Goal: Find specific page/section: Find specific page/section

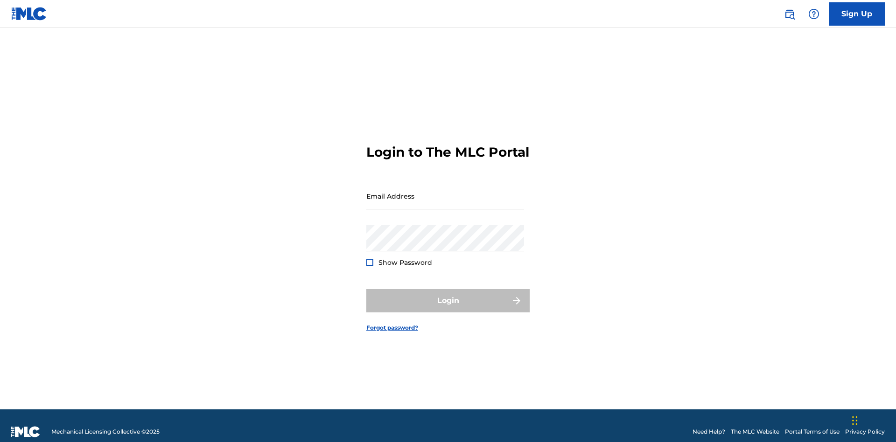
scroll to position [12, 0]
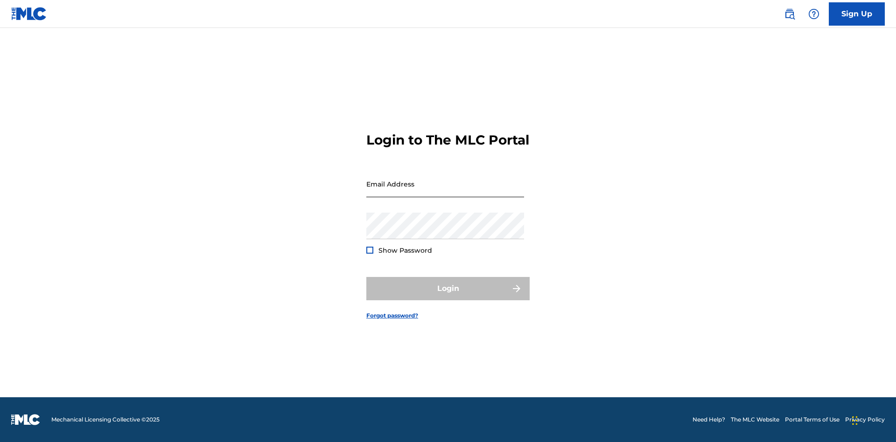
click at [445, 192] on input "Email Address" at bounding box center [445, 184] width 158 height 27
type input "[EMAIL_ADDRESS][DOMAIN_NAME]"
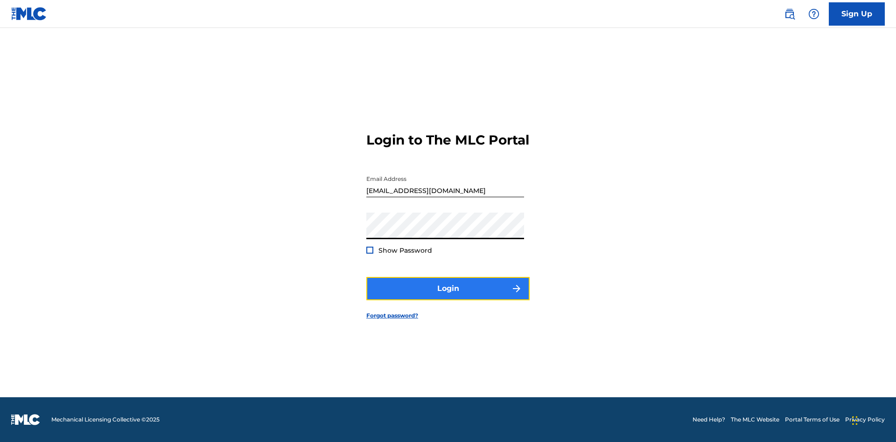
click at [448, 297] on button "Login" at bounding box center [447, 288] width 163 height 23
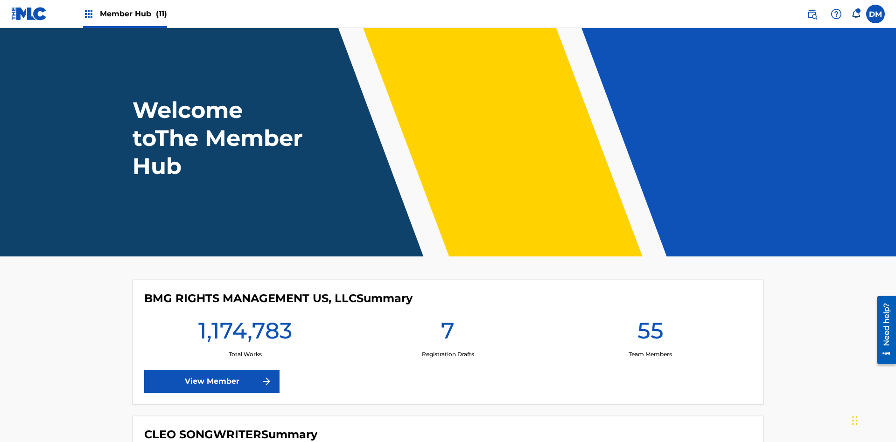
click at [133, 14] on span "Member Hub (11)" at bounding box center [133, 13] width 67 height 11
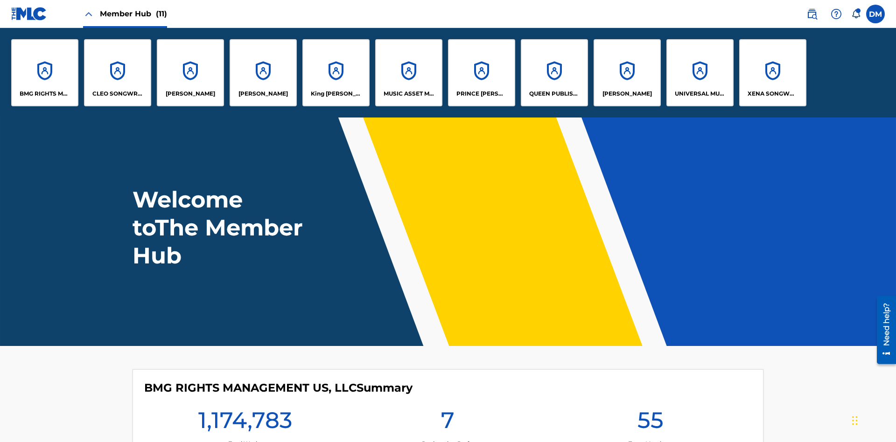
scroll to position [34, 0]
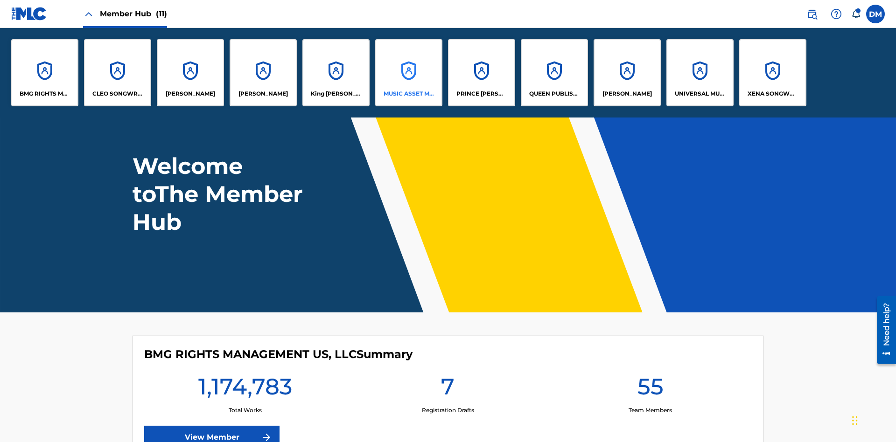
click at [408, 94] on p "MUSIC ASSET MANAGEMENT (MAM)" at bounding box center [409, 94] width 51 height 8
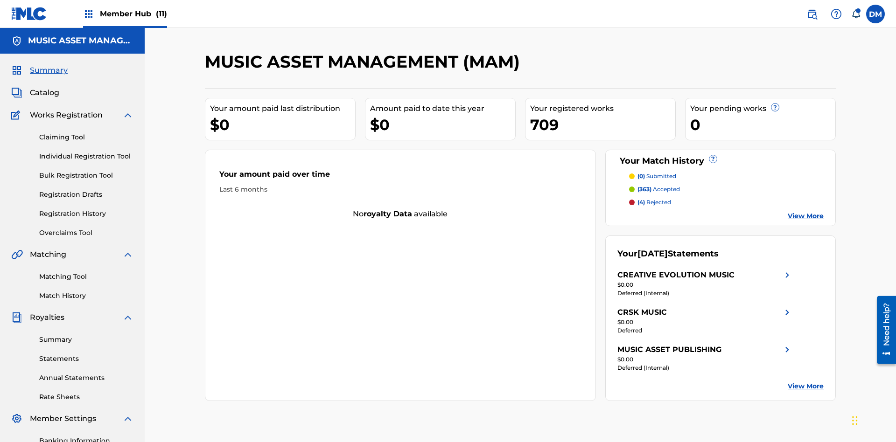
scroll to position [31, 0]
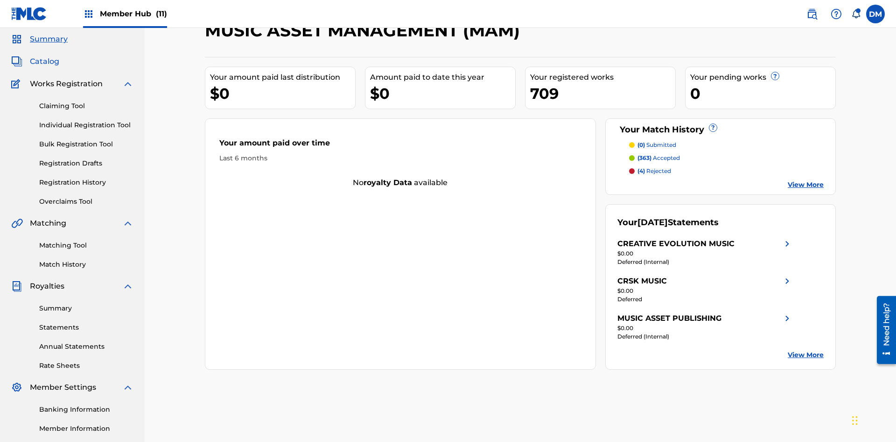
click at [44, 62] on span "Catalog" at bounding box center [44, 61] width 29 height 11
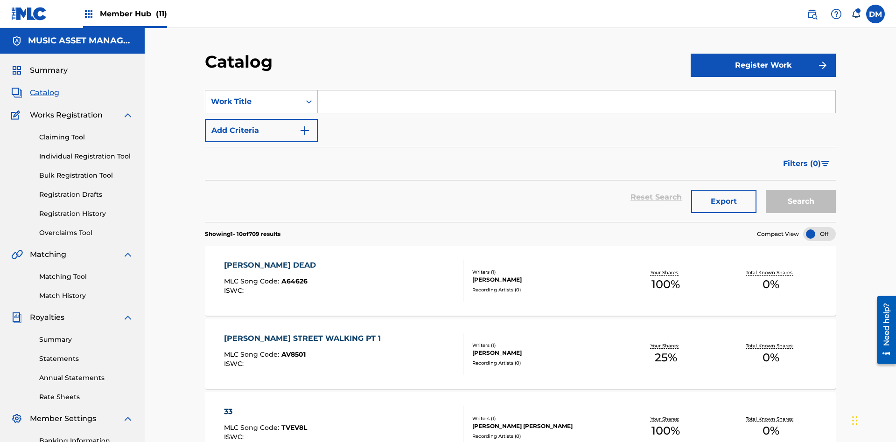
scroll to position [171, 0]
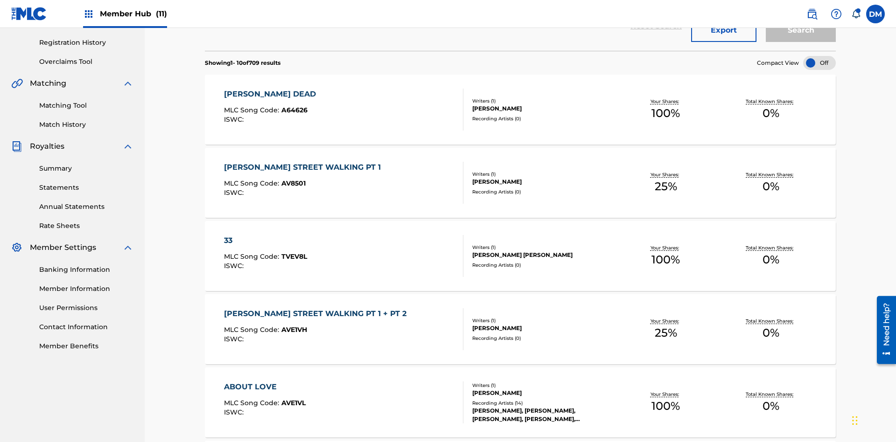
click at [819, 63] on div at bounding box center [819, 63] width 33 height 14
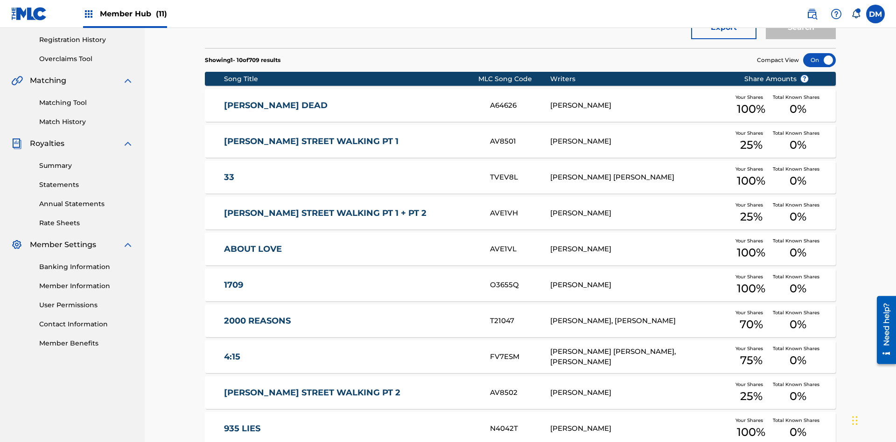
scroll to position [270, 0]
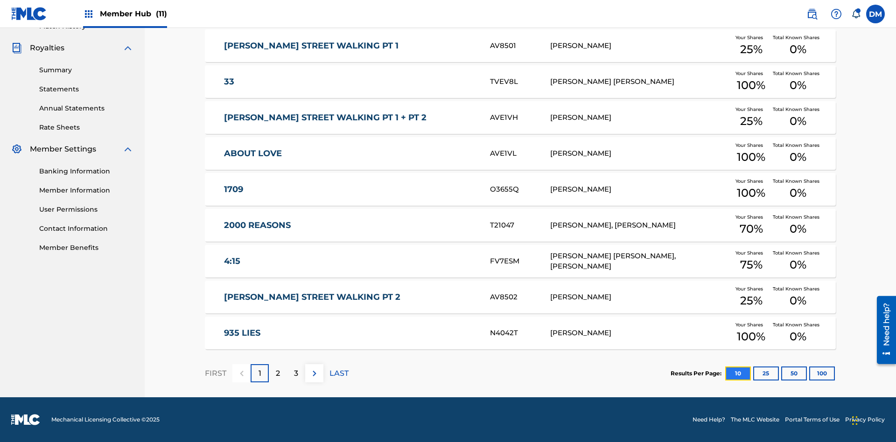
click at [725, 373] on button "10" at bounding box center [738, 374] width 26 height 14
click at [215, 373] on p "FIRST" at bounding box center [215, 373] width 21 height 11
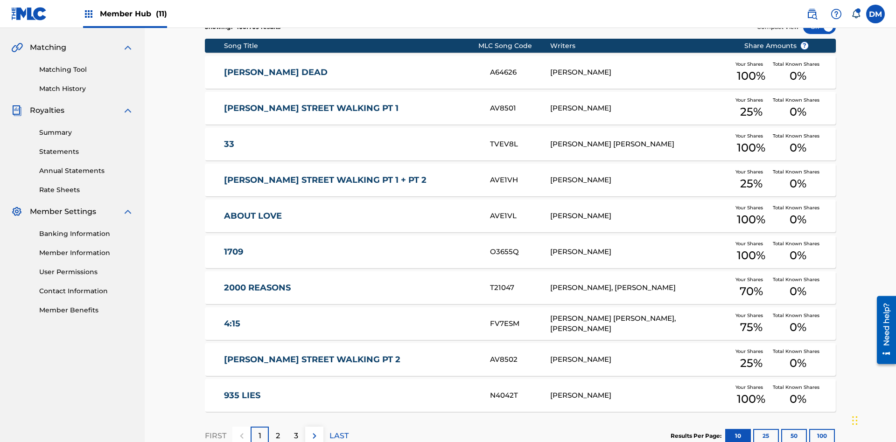
scroll to position [174, 0]
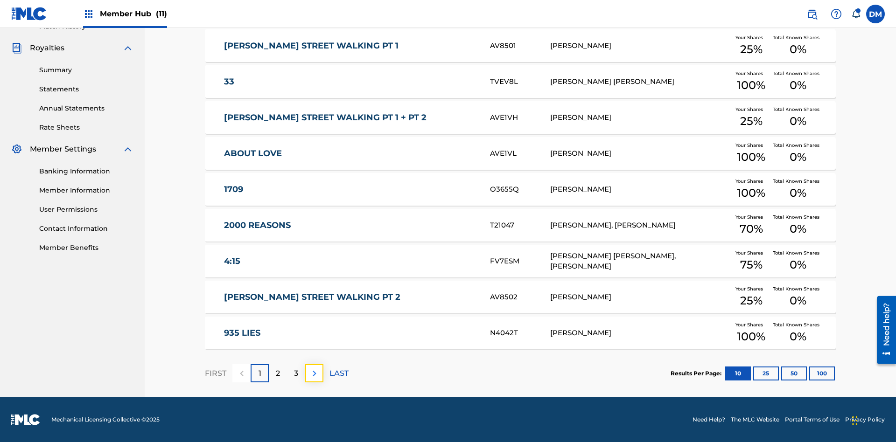
click at [314, 373] on img at bounding box center [314, 373] width 11 height 11
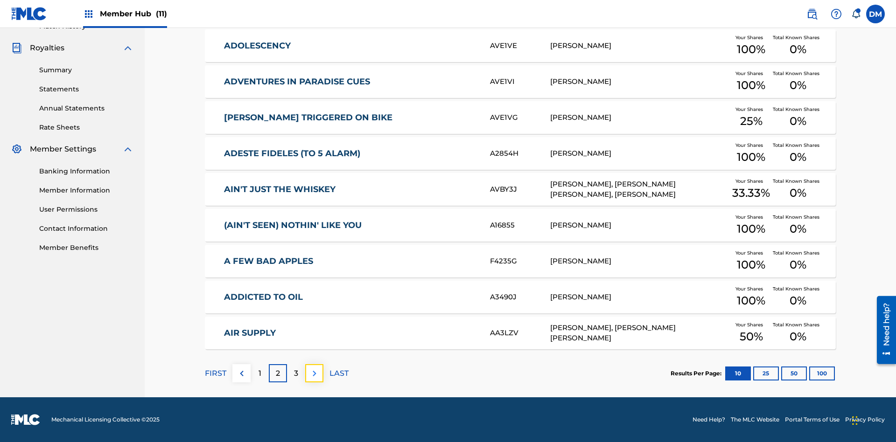
click at [314, 373] on img at bounding box center [314, 373] width 11 height 11
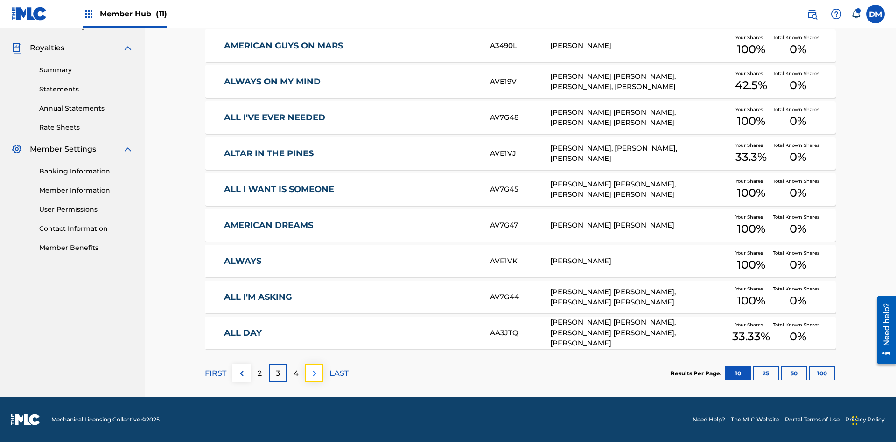
click at [314, 373] on img at bounding box center [314, 373] width 11 height 11
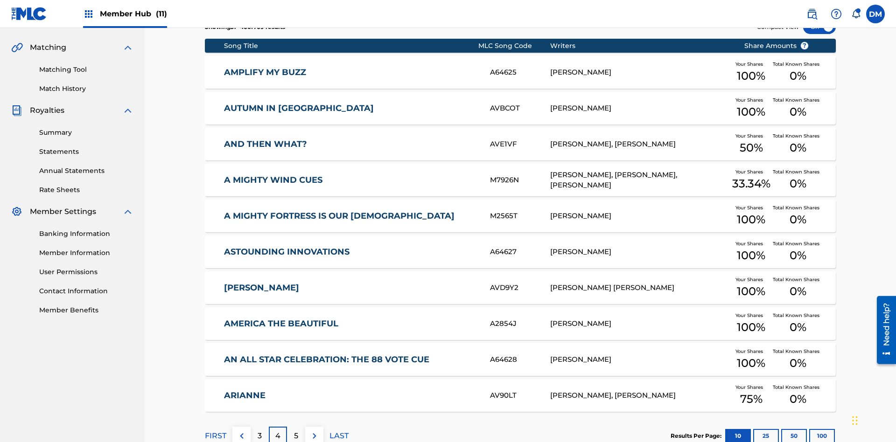
scroll to position [136, 0]
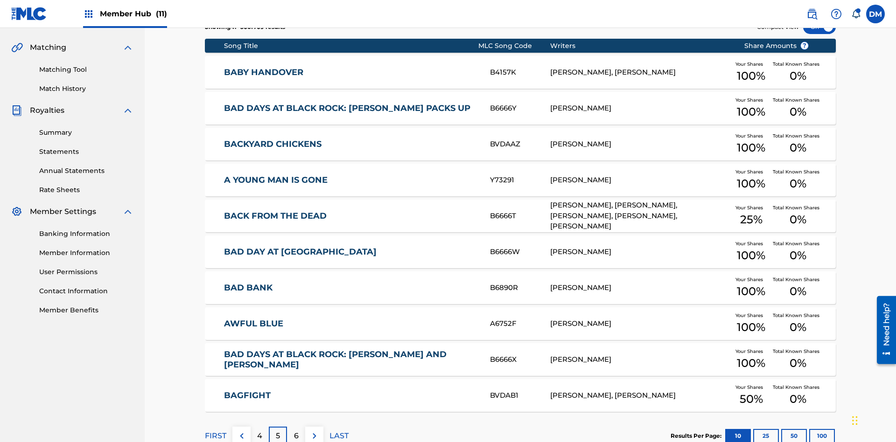
scroll to position [174, 0]
click at [314, 431] on img at bounding box center [314, 436] width 11 height 11
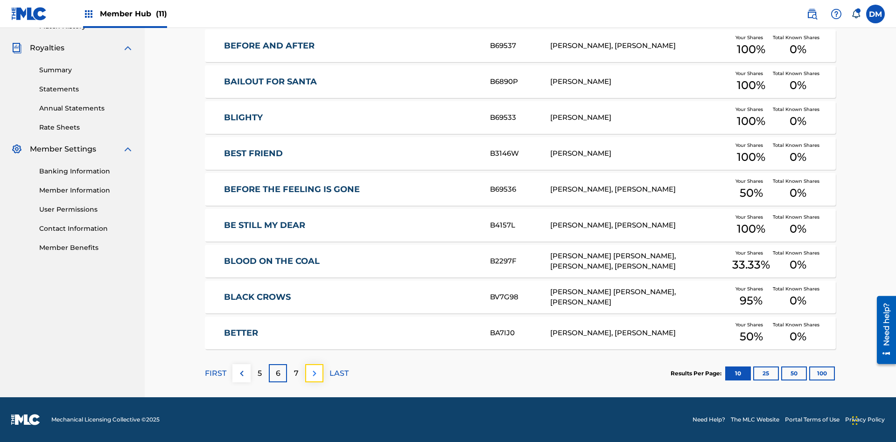
click at [314, 373] on img at bounding box center [314, 373] width 11 height 11
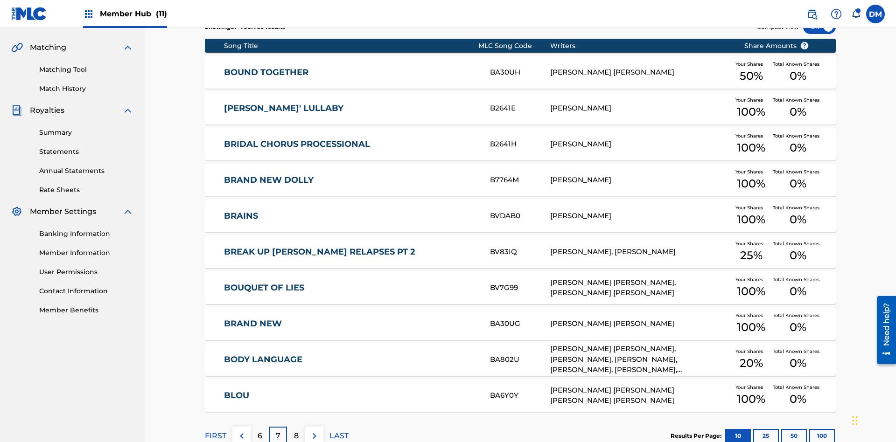
scroll to position [136, 0]
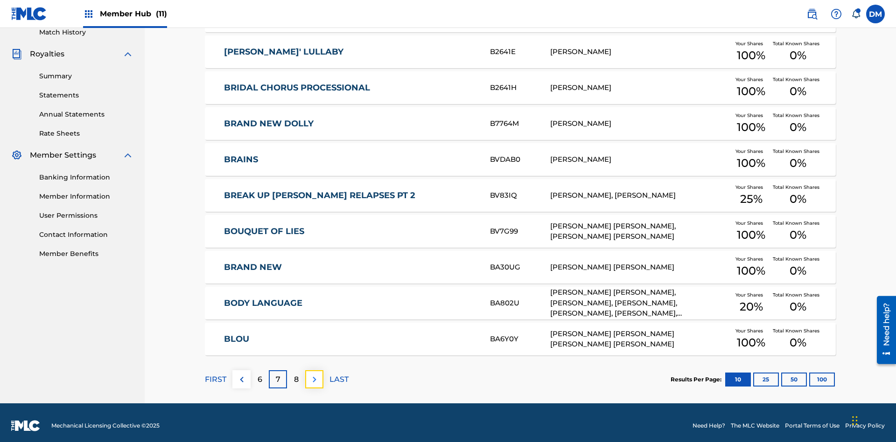
click at [314, 374] on img at bounding box center [314, 379] width 11 height 11
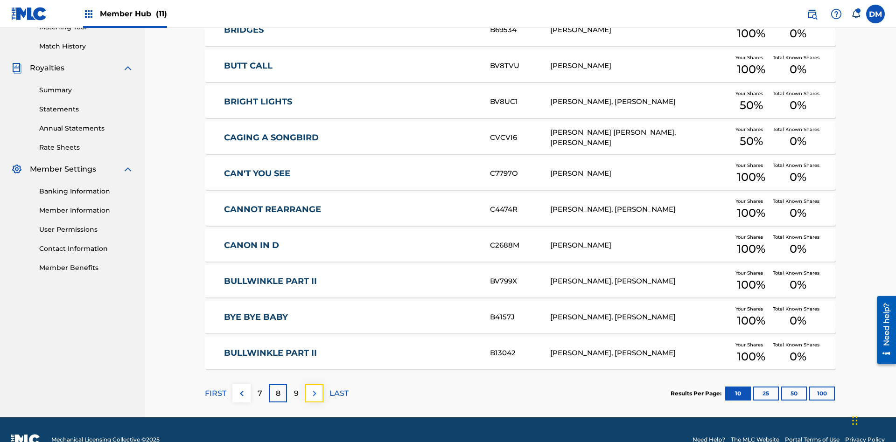
click at [314, 388] on img at bounding box center [314, 393] width 11 height 11
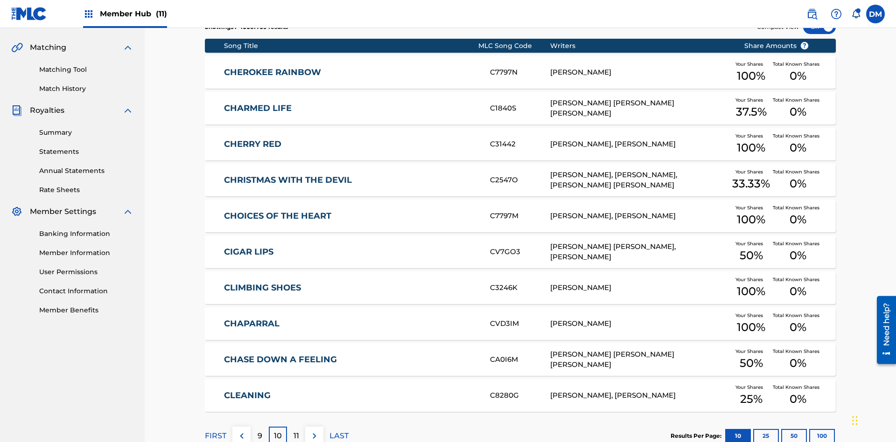
scroll to position [174, 0]
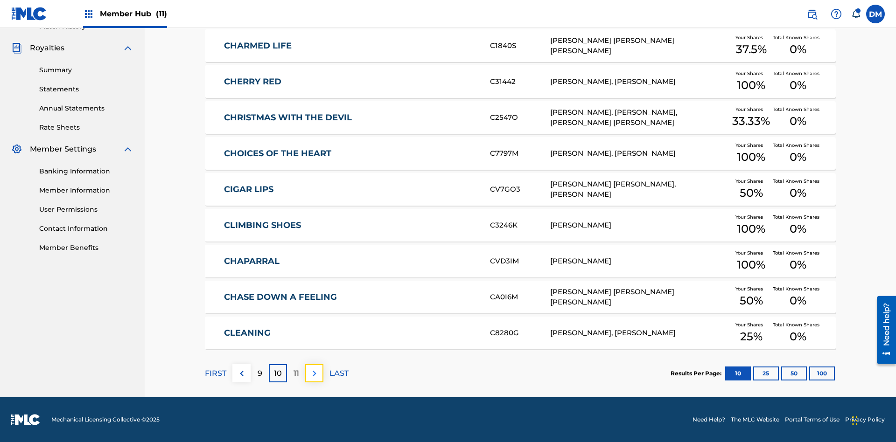
click at [314, 373] on img at bounding box center [314, 373] width 11 height 11
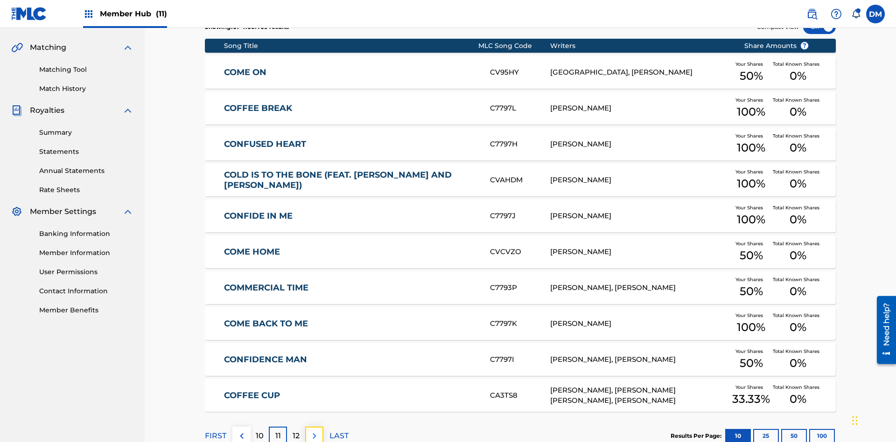
click at [314, 431] on img at bounding box center [314, 436] width 11 height 11
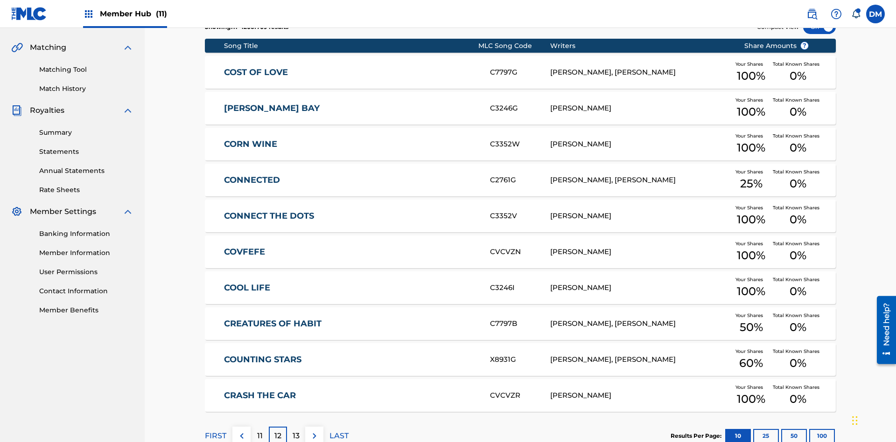
scroll to position [136, 0]
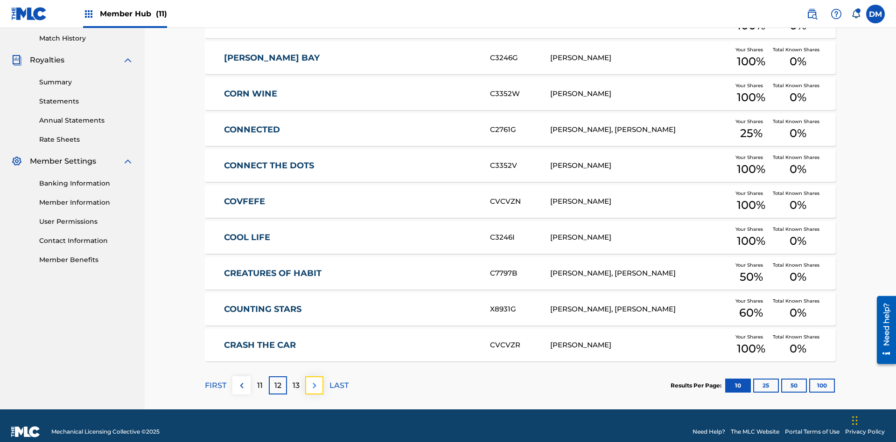
click at [314, 380] on img at bounding box center [314, 385] width 11 height 11
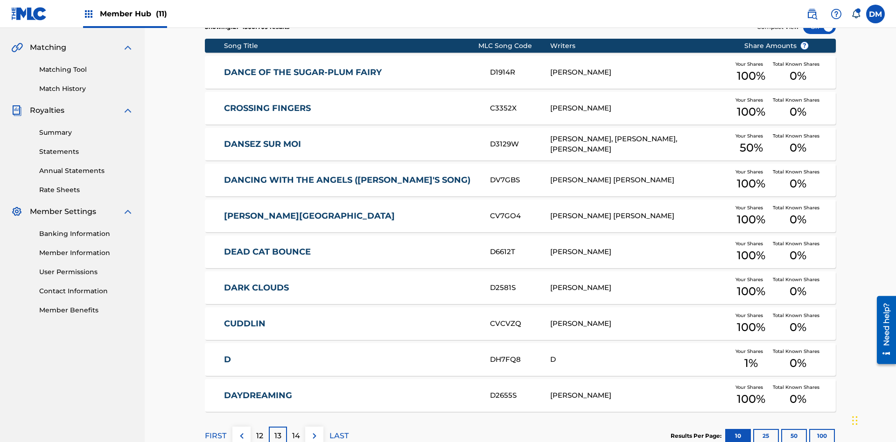
scroll to position [174, 0]
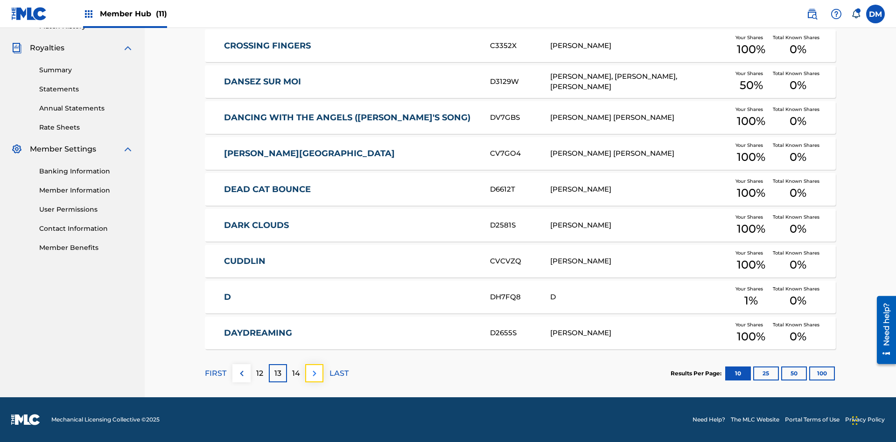
click at [314, 373] on img at bounding box center [314, 373] width 11 height 11
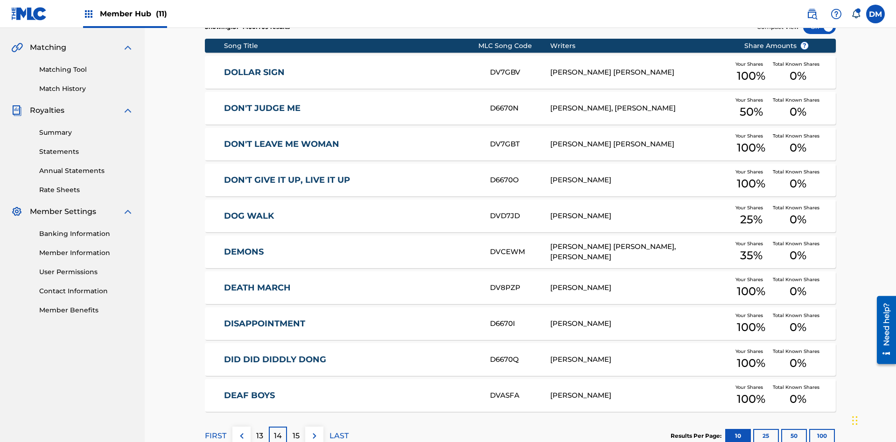
scroll to position [0, 0]
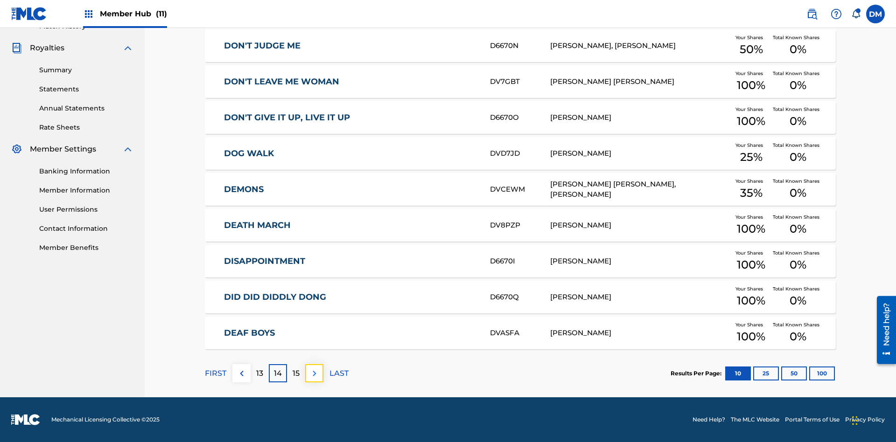
click at [314, 373] on img at bounding box center [314, 373] width 11 height 11
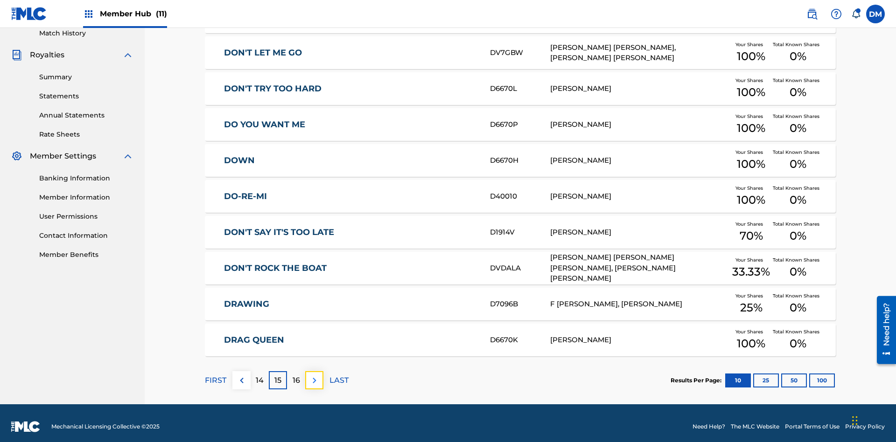
click at [314, 375] on img at bounding box center [314, 380] width 11 height 11
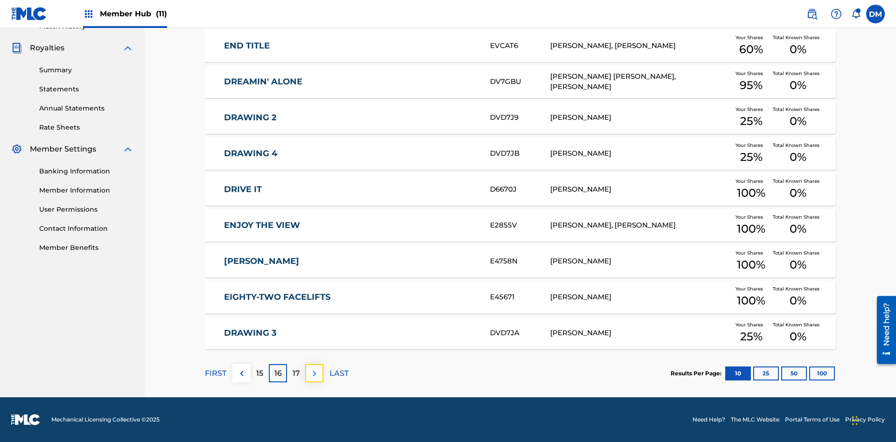
click at [314, 373] on img at bounding box center [314, 373] width 11 height 11
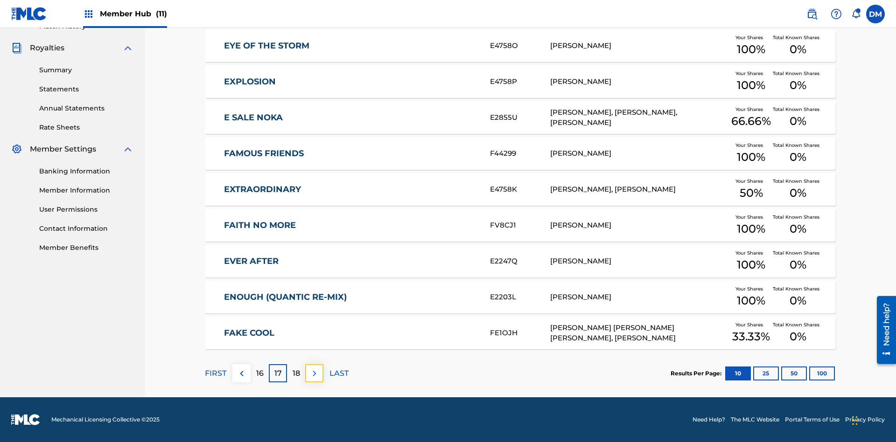
click at [314, 373] on img at bounding box center [314, 373] width 11 height 11
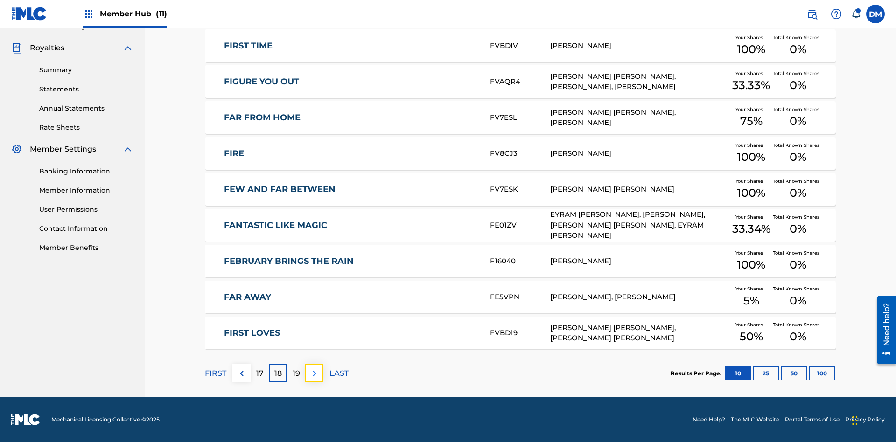
click at [314, 373] on img at bounding box center [314, 373] width 11 height 11
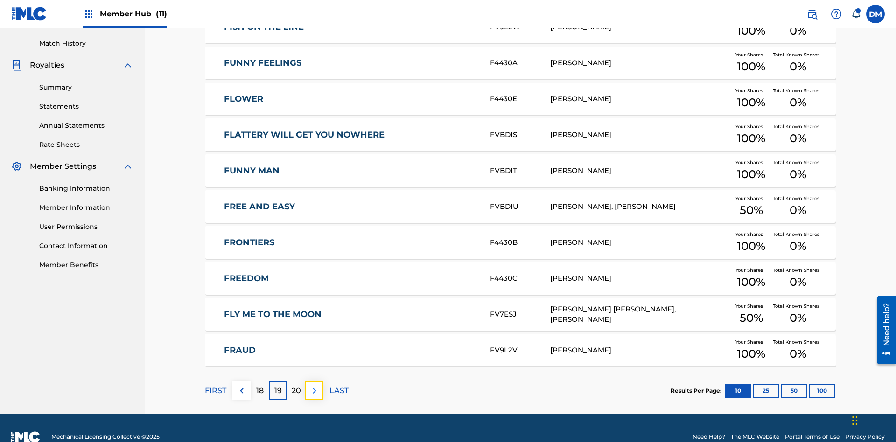
click at [314, 385] on img at bounding box center [314, 390] width 11 height 11
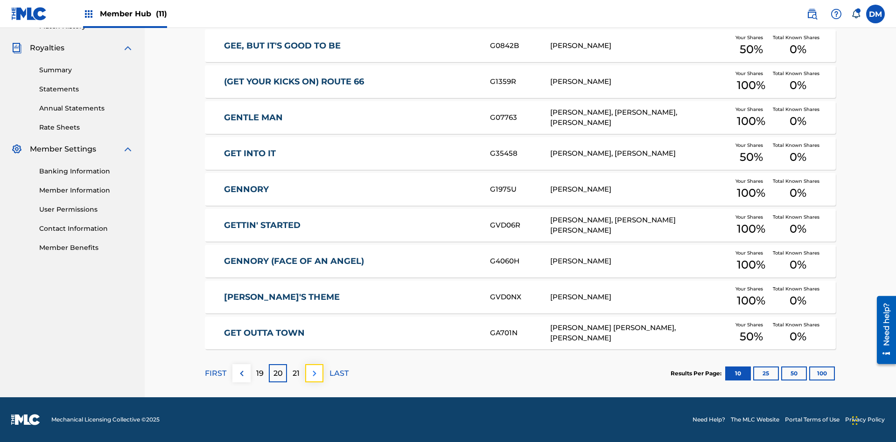
click at [314, 373] on img at bounding box center [314, 373] width 11 height 11
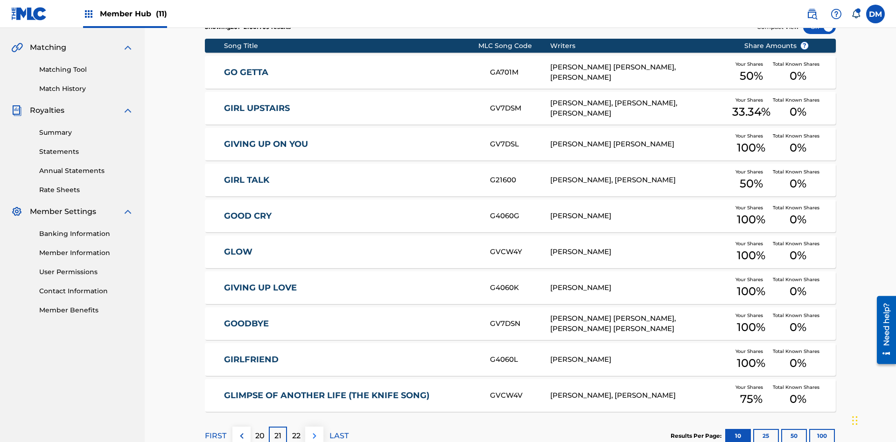
click at [314, 431] on img at bounding box center [314, 436] width 11 height 11
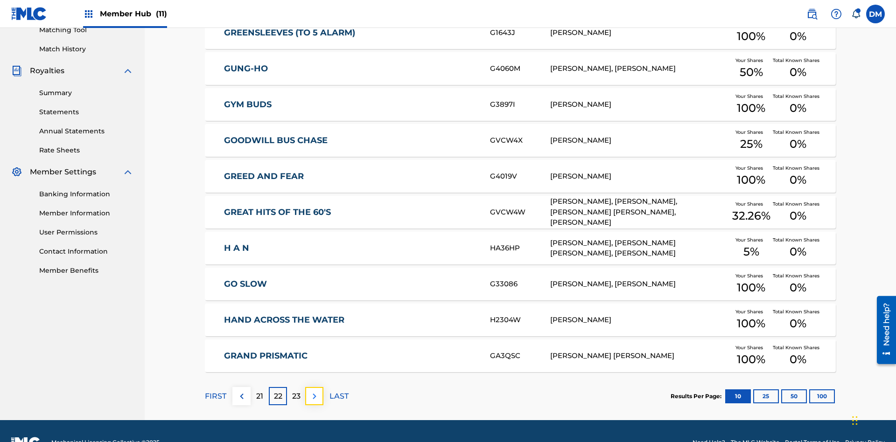
click at [314, 391] on img at bounding box center [314, 396] width 11 height 11
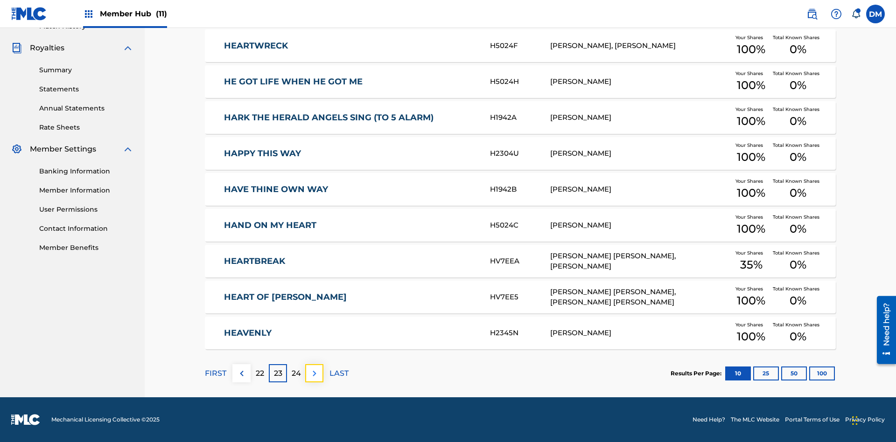
click at [314, 373] on img at bounding box center [314, 373] width 11 height 11
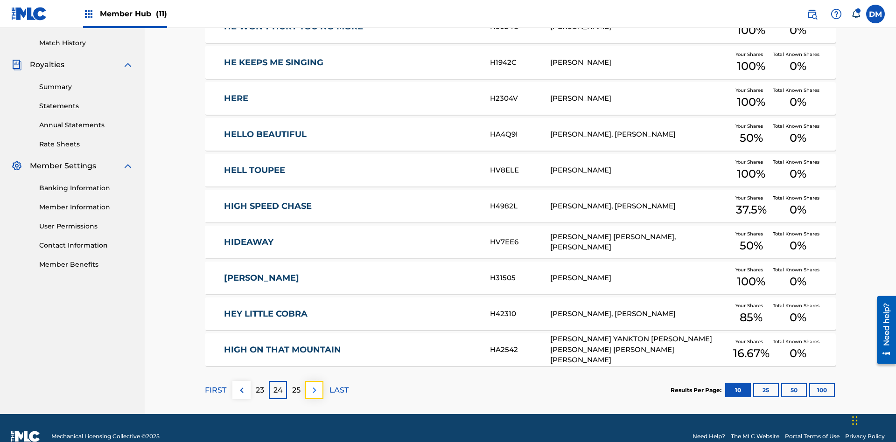
click at [314, 385] on img at bounding box center [314, 390] width 11 height 11
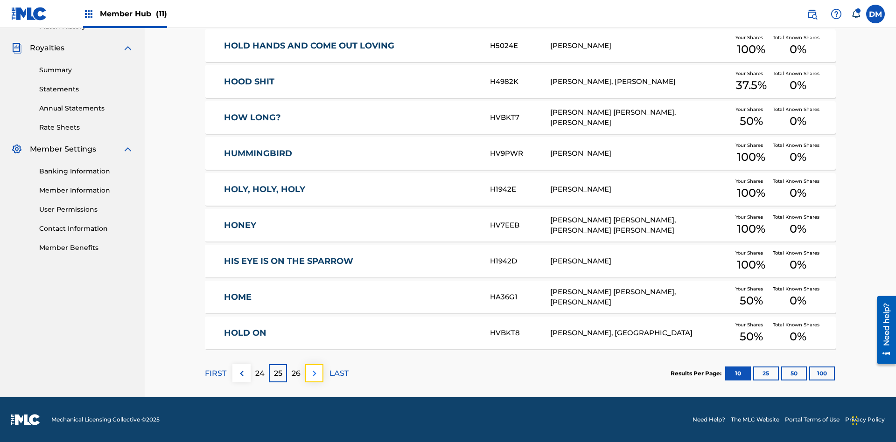
click at [314, 373] on img at bounding box center [314, 373] width 11 height 11
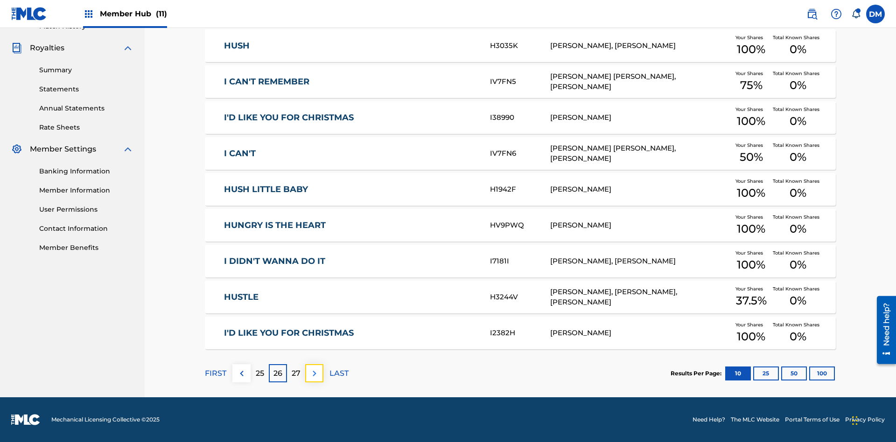
click at [314, 373] on img at bounding box center [314, 373] width 11 height 11
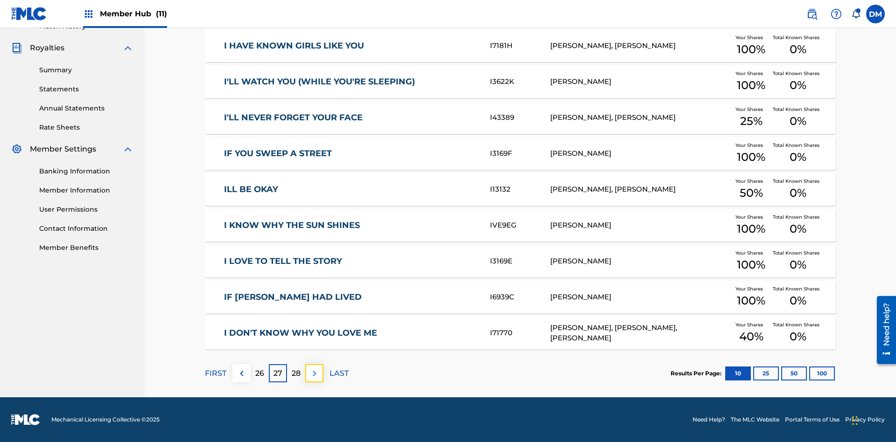
click at [314, 373] on img at bounding box center [314, 373] width 11 height 11
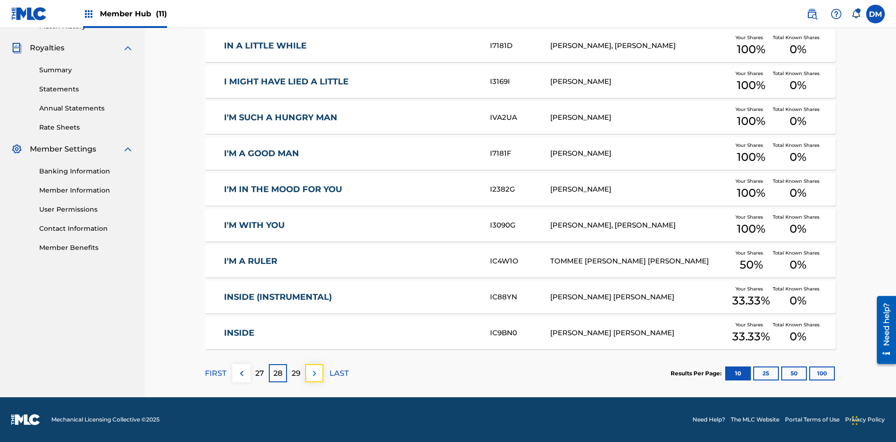
click at [314, 373] on img at bounding box center [314, 373] width 11 height 11
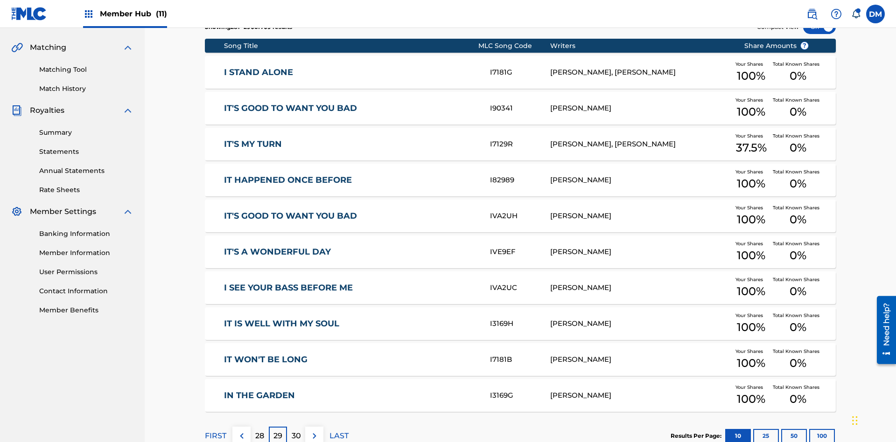
scroll to position [136, 0]
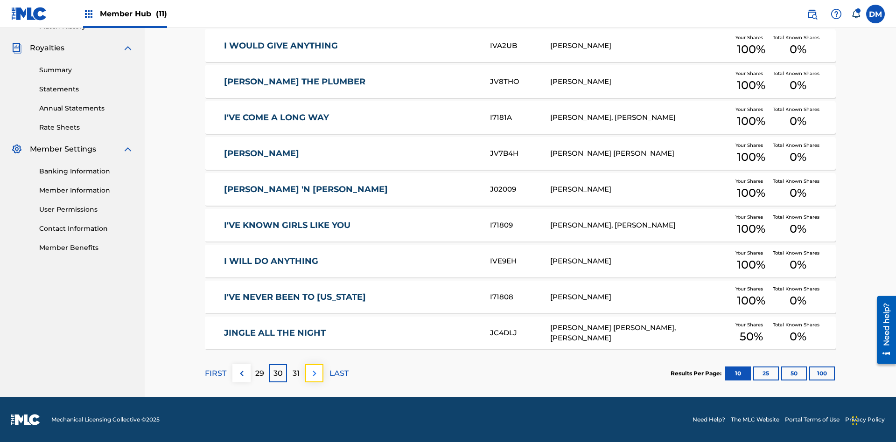
click at [314, 373] on img at bounding box center [314, 373] width 11 height 11
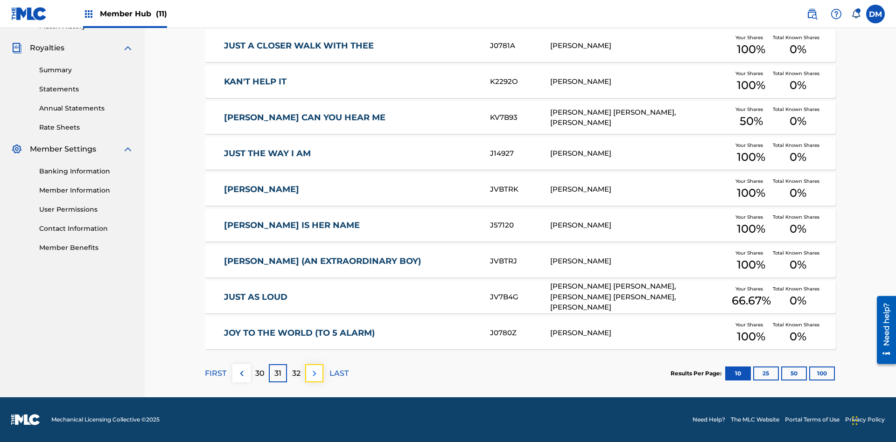
click at [314, 373] on img at bounding box center [314, 373] width 11 height 11
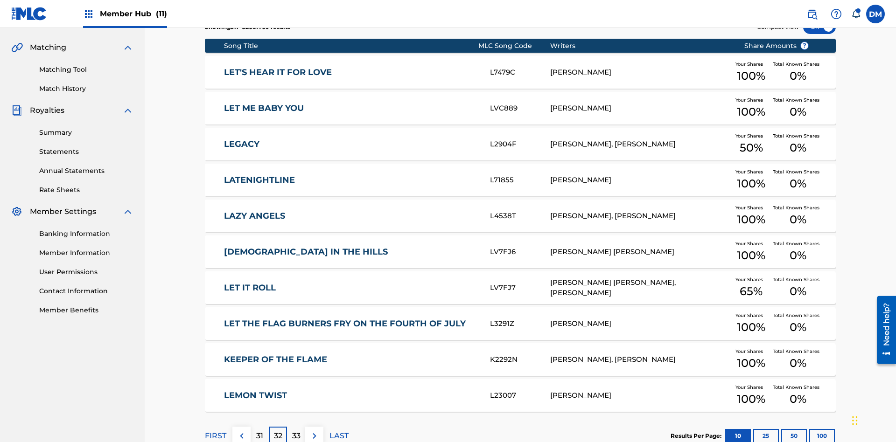
scroll to position [174, 0]
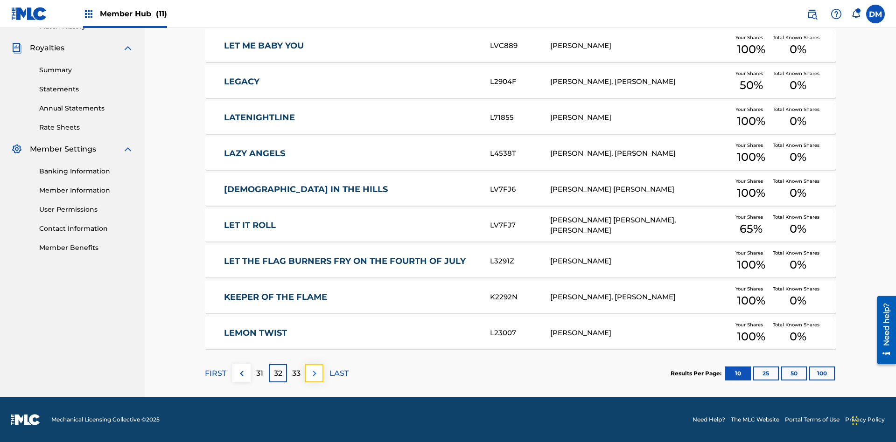
click at [314, 373] on img at bounding box center [314, 373] width 11 height 11
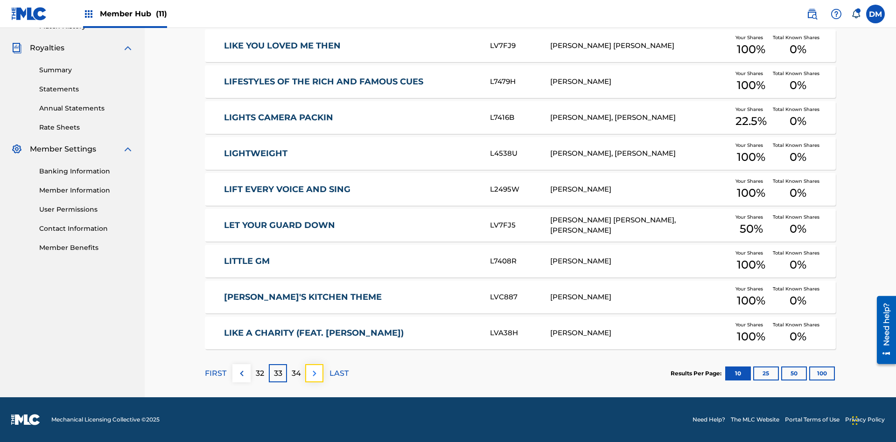
click at [314, 373] on img at bounding box center [314, 373] width 11 height 11
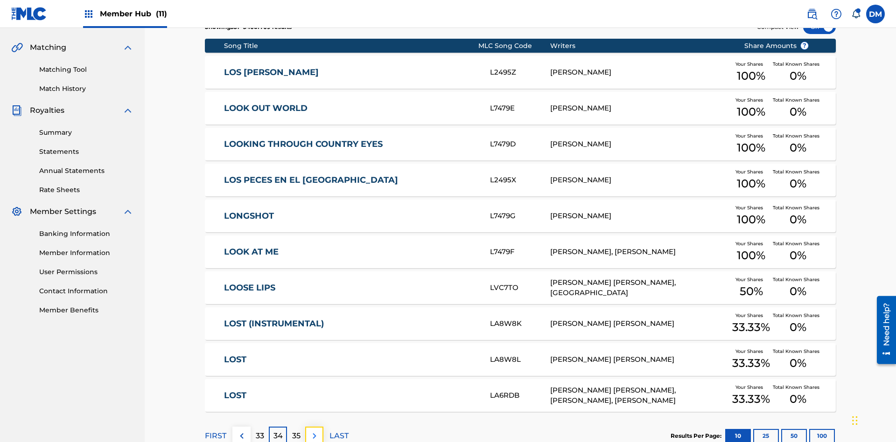
click at [314, 431] on img at bounding box center [314, 436] width 11 height 11
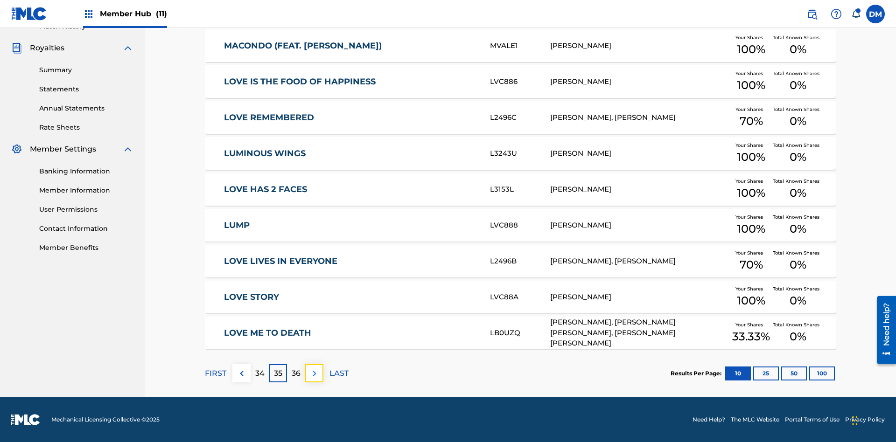
click at [314, 373] on img at bounding box center [314, 373] width 11 height 11
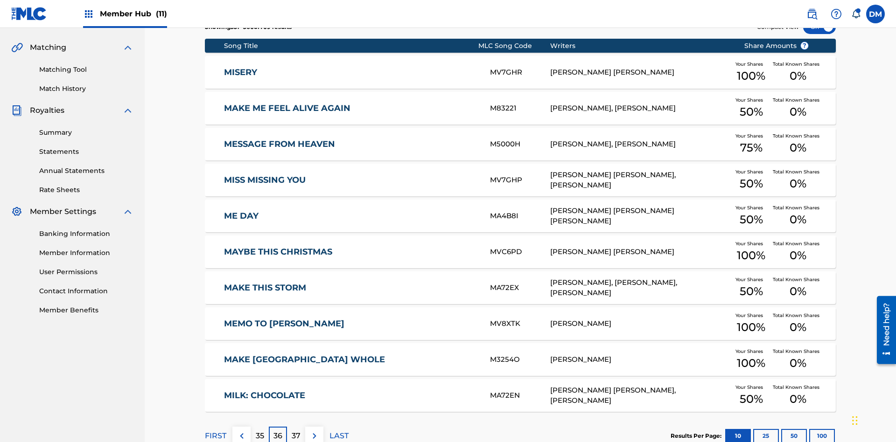
scroll to position [136, 0]
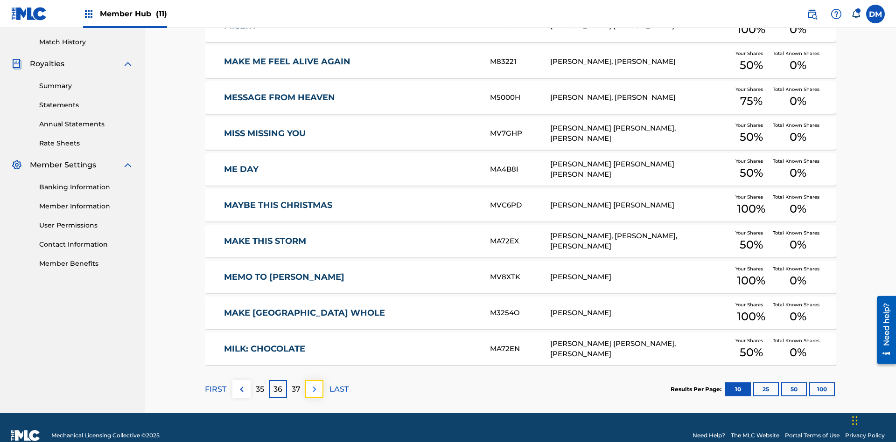
click at [314, 384] on img at bounding box center [314, 389] width 11 height 11
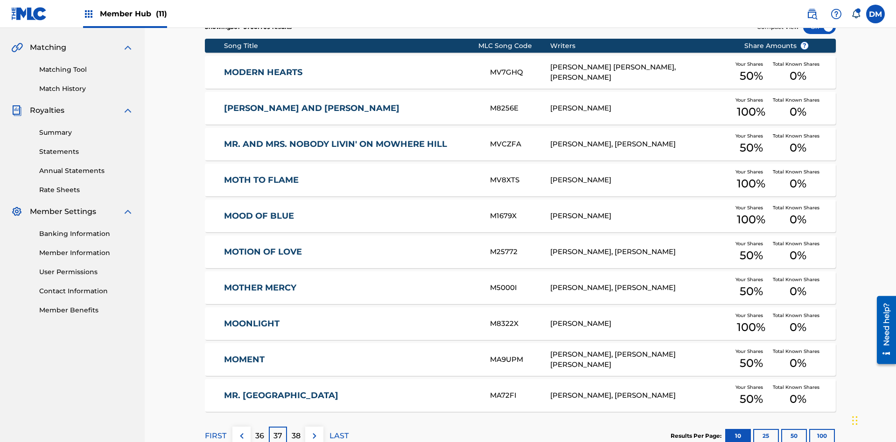
scroll to position [174, 0]
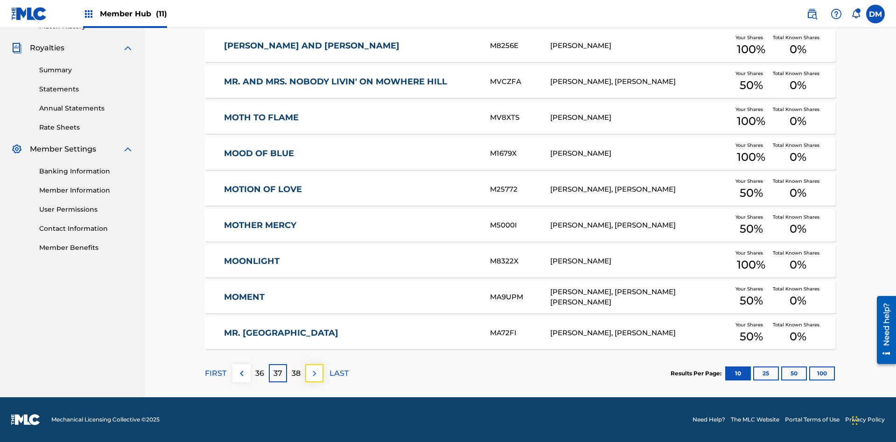
click at [314, 373] on img at bounding box center [314, 373] width 11 height 11
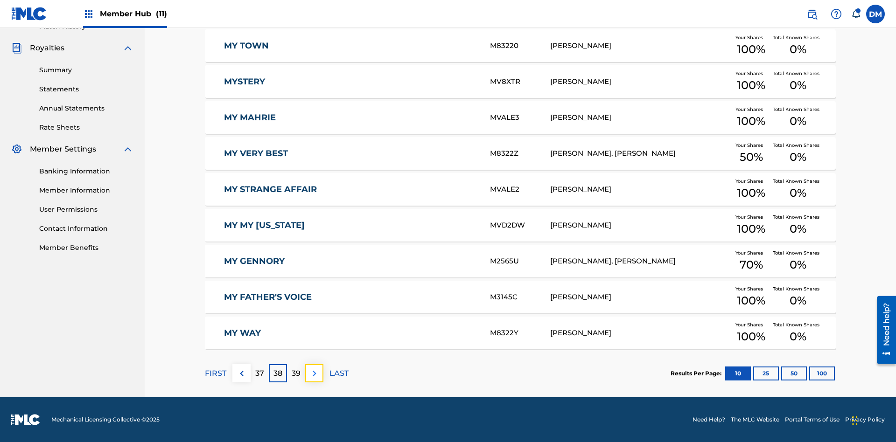
click at [314, 373] on img at bounding box center [314, 373] width 11 height 11
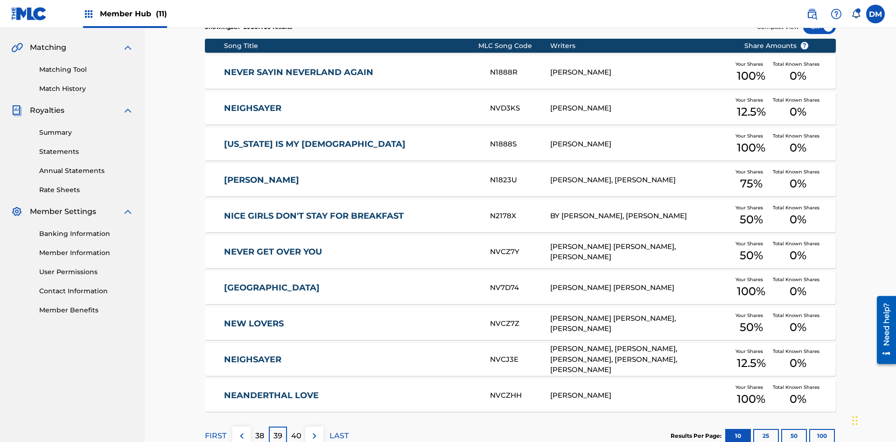
scroll to position [136, 0]
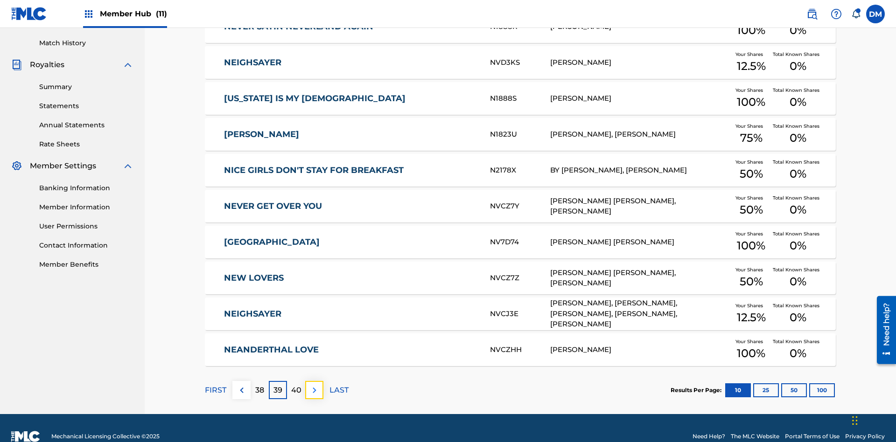
click at [314, 385] on img at bounding box center [314, 390] width 11 height 11
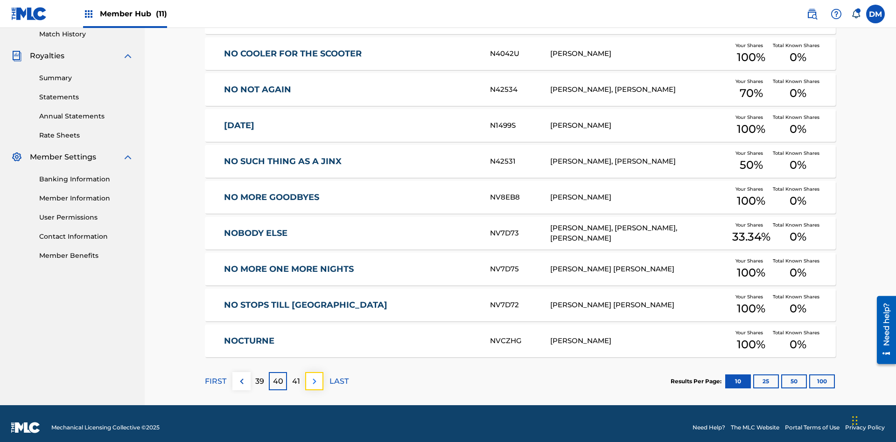
click at [314, 376] on img at bounding box center [314, 381] width 11 height 11
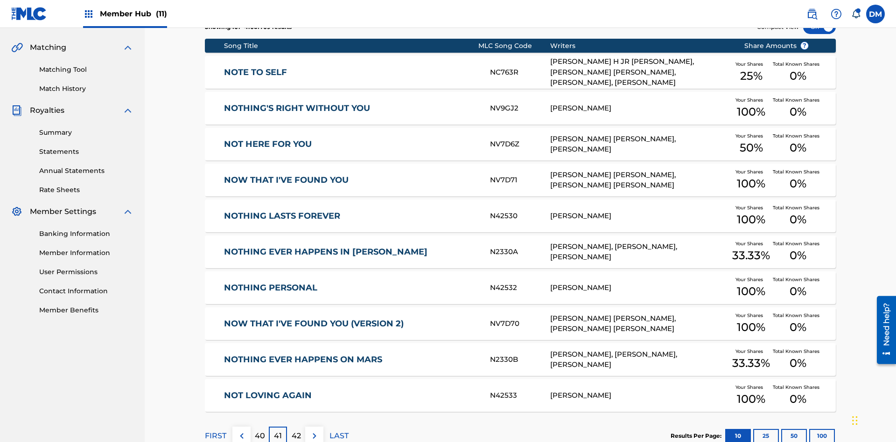
scroll to position [174, 0]
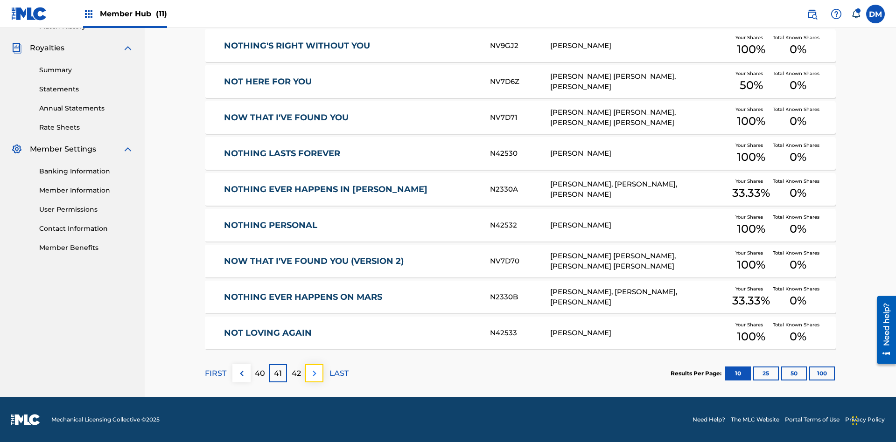
click at [314, 373] on img at bounding box center [314, 373] width 11 height 11
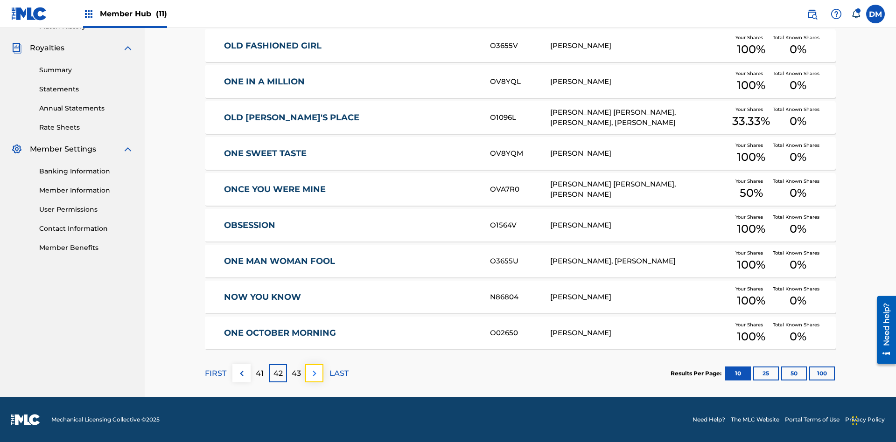
click at [314, 373] on img at bounding box center [314, 373] width 11 height 11
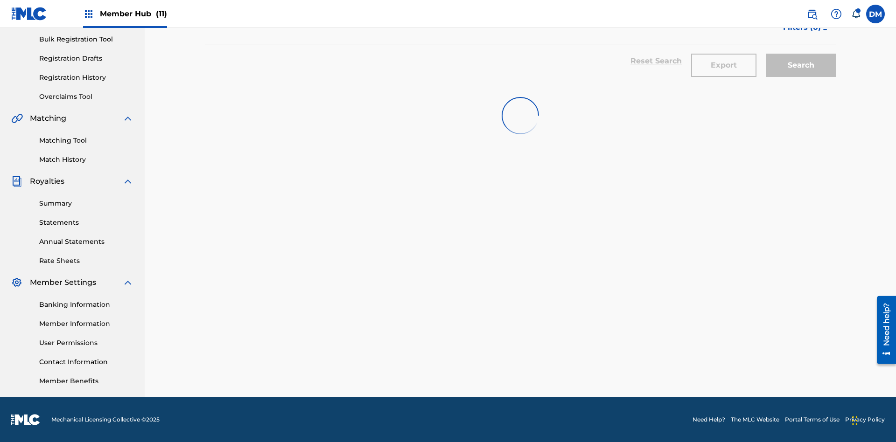
scroll to position [136, 0]
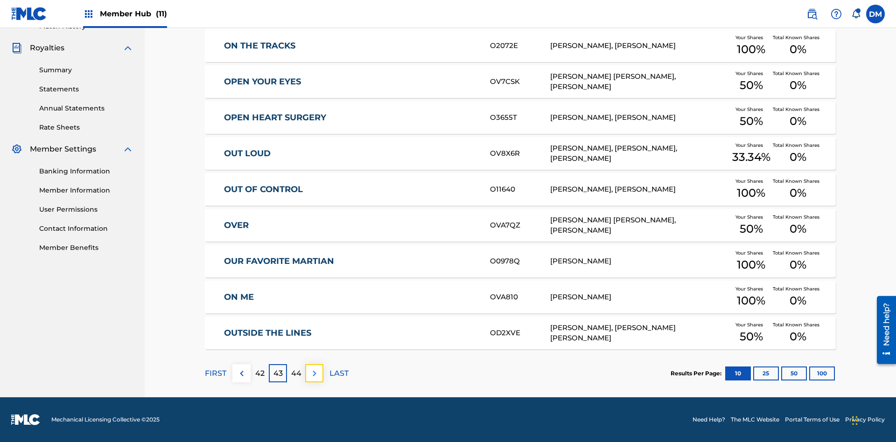
click at [314, 373] on img at bounding box center [314, 373] width 11 height 11
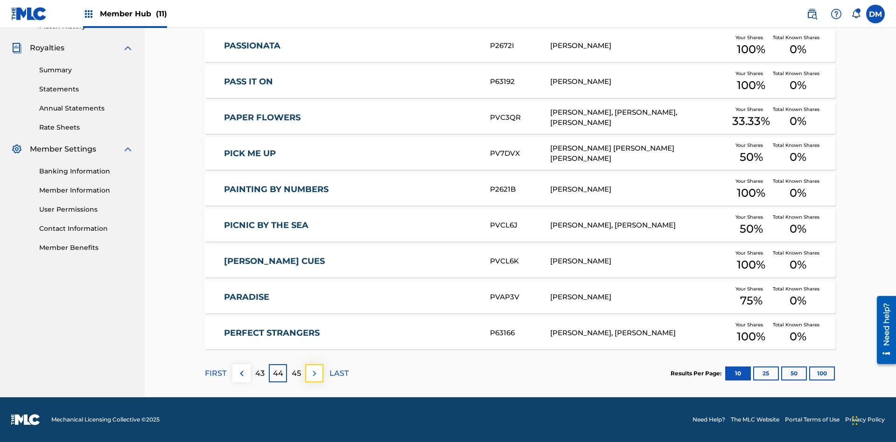
click at [314, 373] on img at bounding box center [314, 373] width 11 height 11
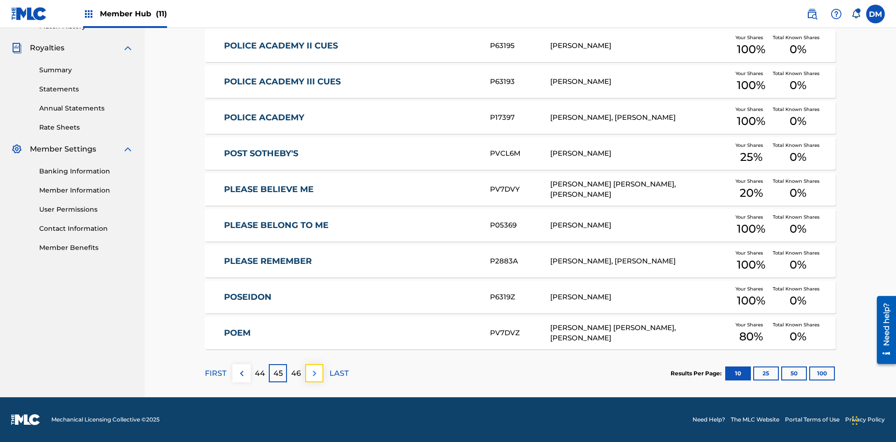
click at [314, 373] on img at bounding box center [314, 373] width 11 height 11
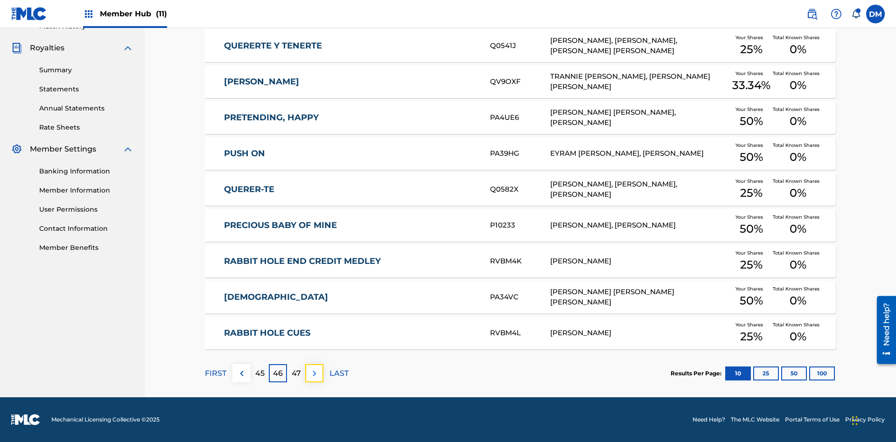
click at [314, 373] on img at bounding box center [314, 373] width 11 height 11
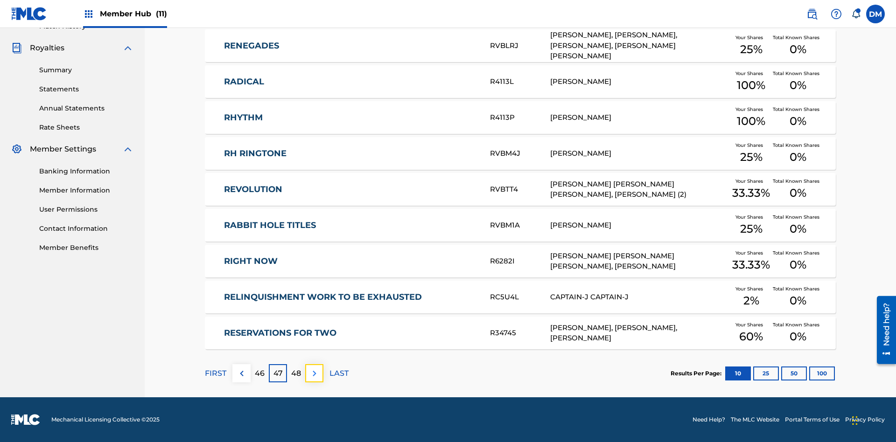
click at [314, 373] on img at bounding box center [314, 373] width 11 height 11
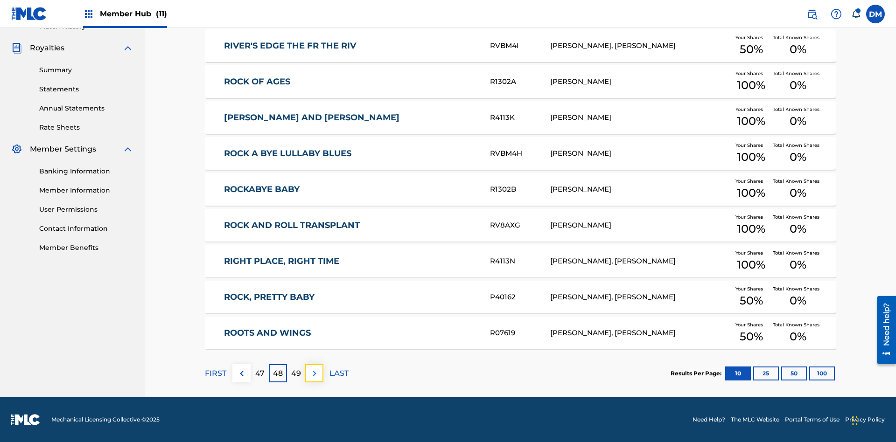
click at [314, 373] on img at bounding box center [314, 373] width 11 height 11
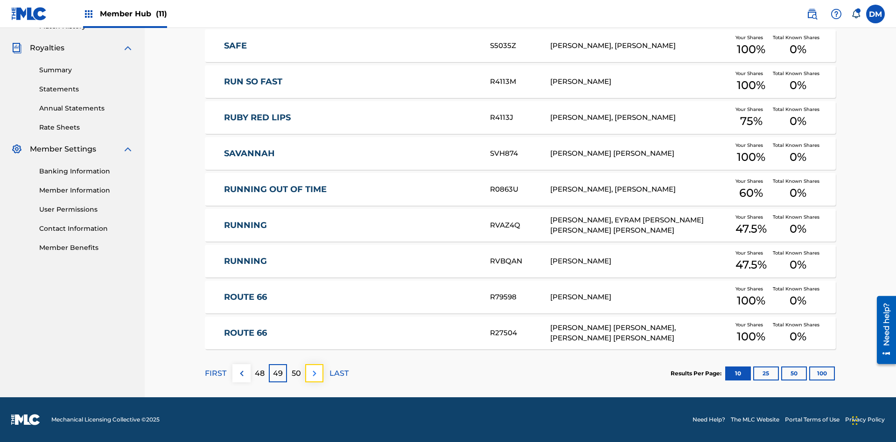
click at [314, 373] on img at bounding box center [314, 373] width 11 height 11
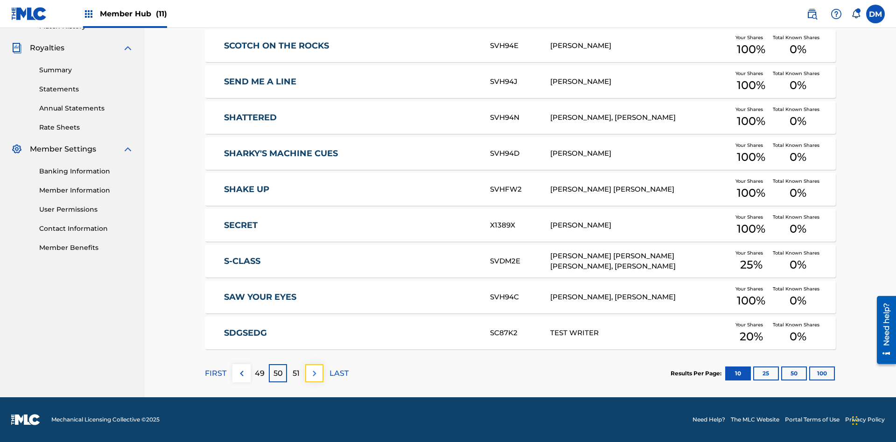
click at [314, 373] on img at bounding box center [314, 373] width 11 height 11
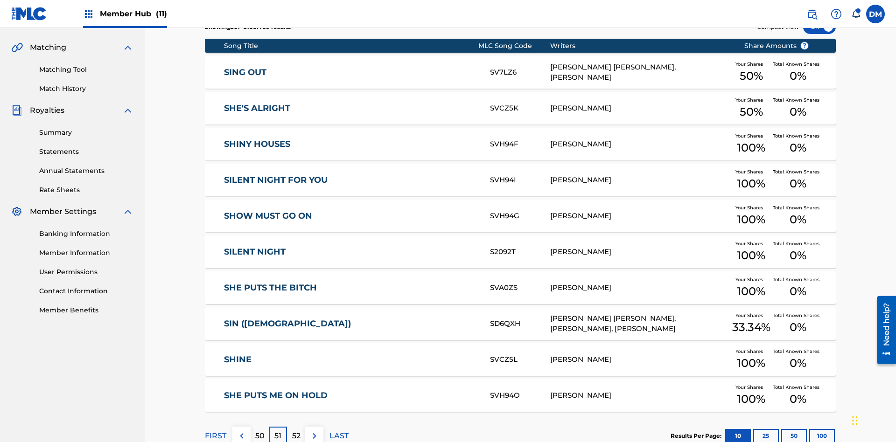
scroll to position [174, 0]
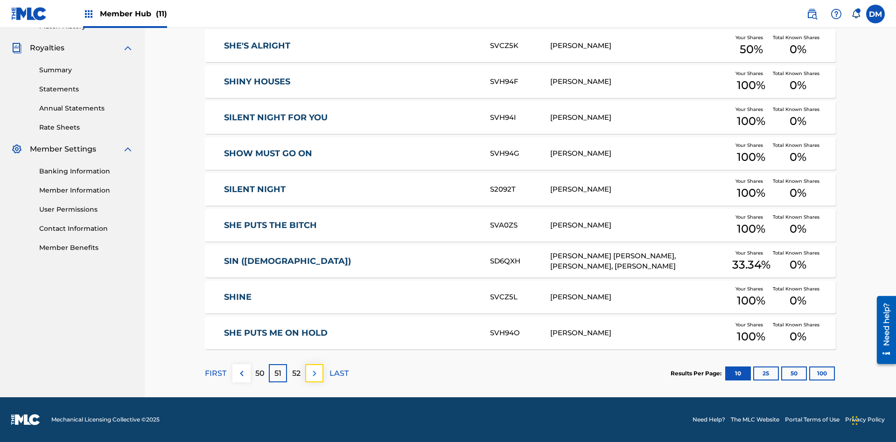
click at [314, 373] on img at bounding box center [314, 373] width 11 height 11
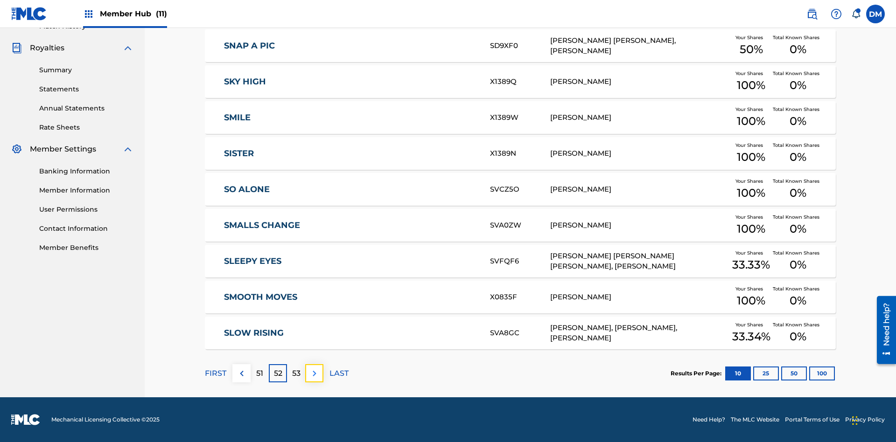
click at [314, 373] on img at bounding box center [314, 373] width 11 height 11
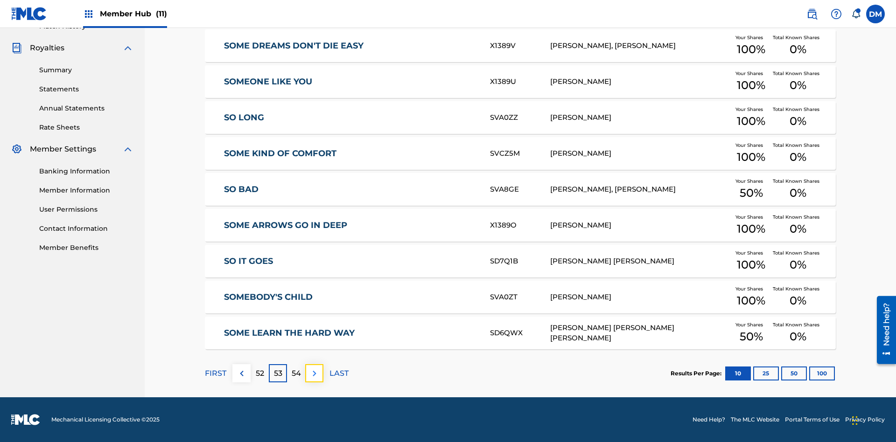
click at [314, 373] on img at bounding box center [314, 373] width 11 height 11
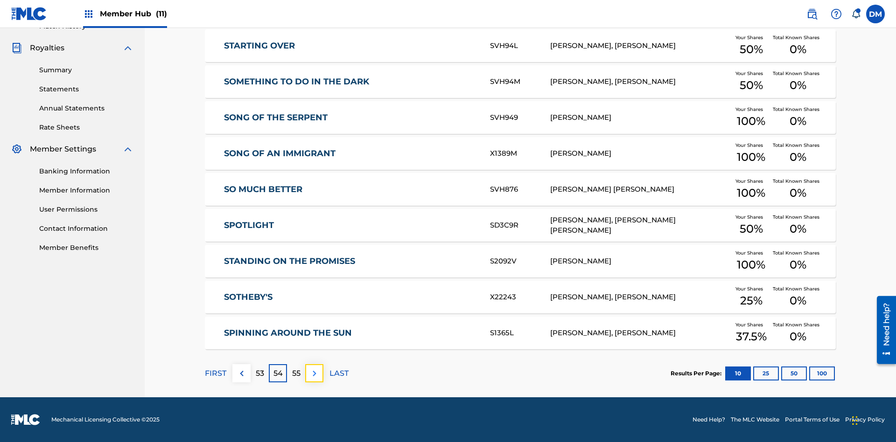
click at [314, 373] on img at bounding box center [314, 373] width 11 height 11
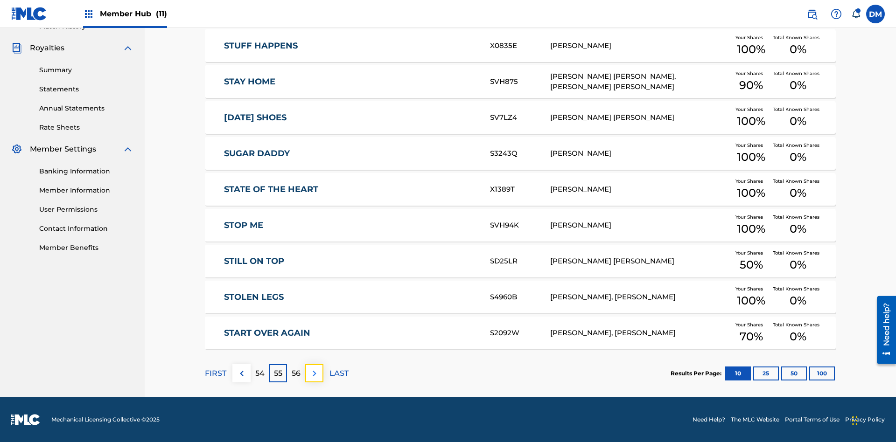
click at [314, 373] on img at bounding box center [314, 373] width 11 height 11
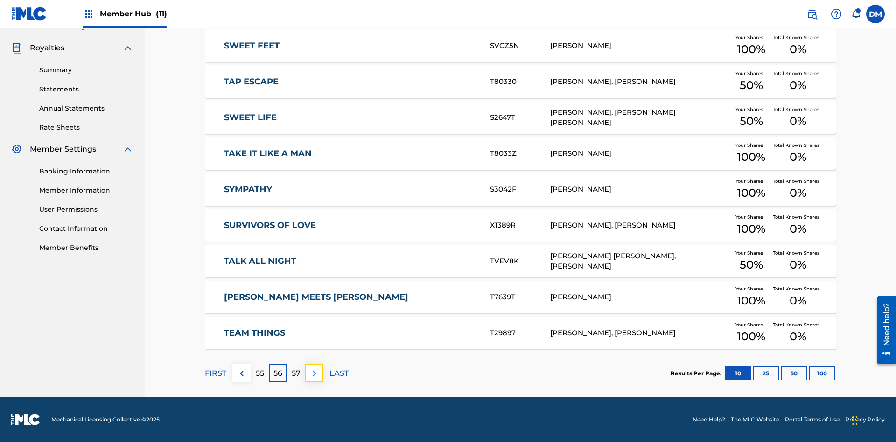
click at [314, 373] on img at bounding box center [314, 373] width 11 height 11
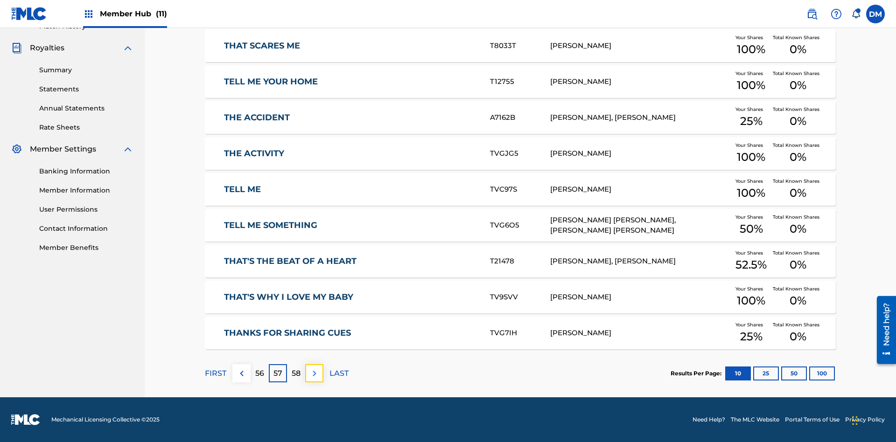
click at [314, 373] on img at bounding box center [314, 373] width 11 height 11
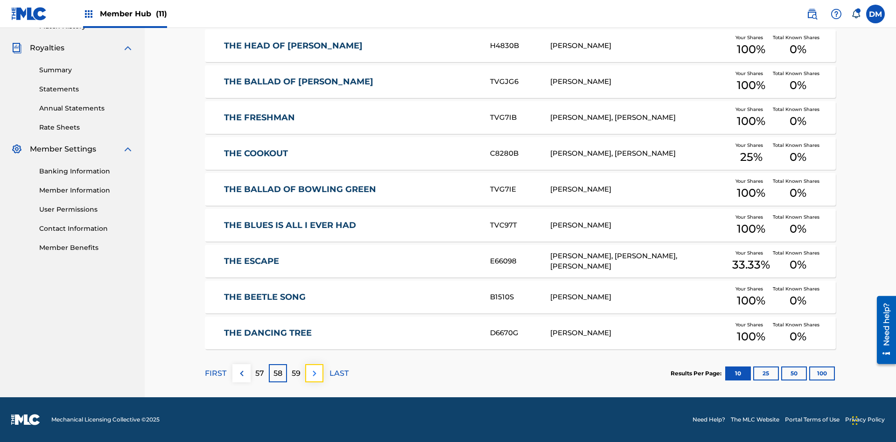
click at [314, 373] on img at bounding box center [314, 373] width 11 height 11
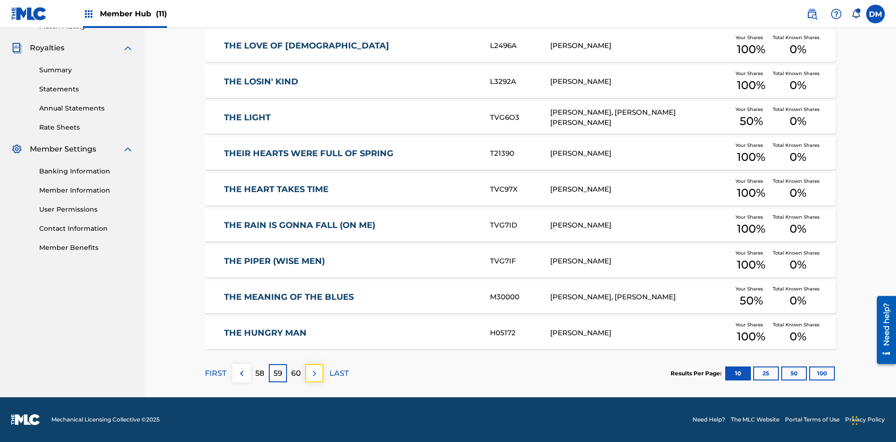
click at [314, 373] on img at bounding box center [314, 373] width 11 height 11
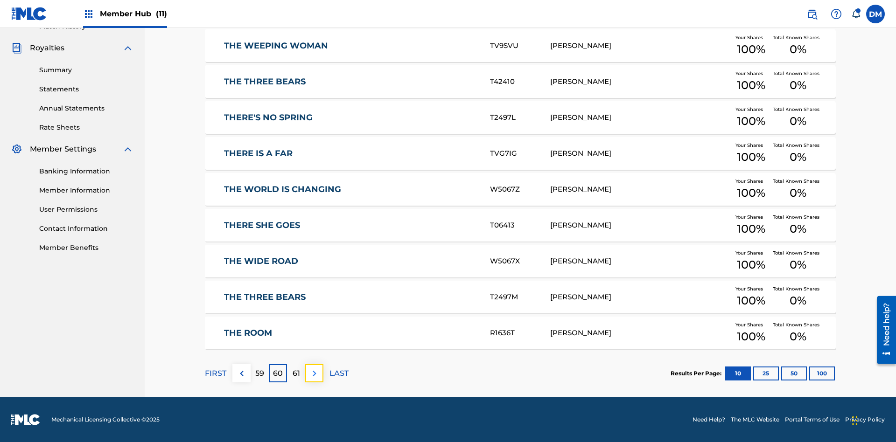
click at [314, 373] on img at bounding box center [314, 373] width 11 height 11
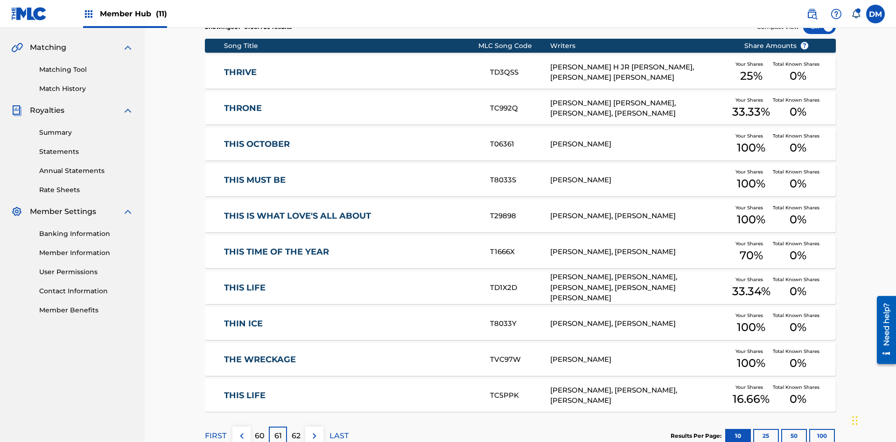
scroll to position [136, 0]
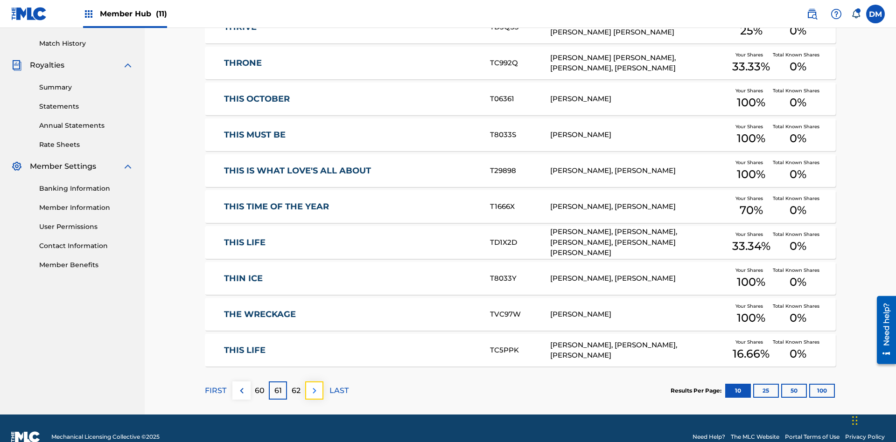
click at [314, 385] on img at bounding box center [314, 390] width 11 height 11
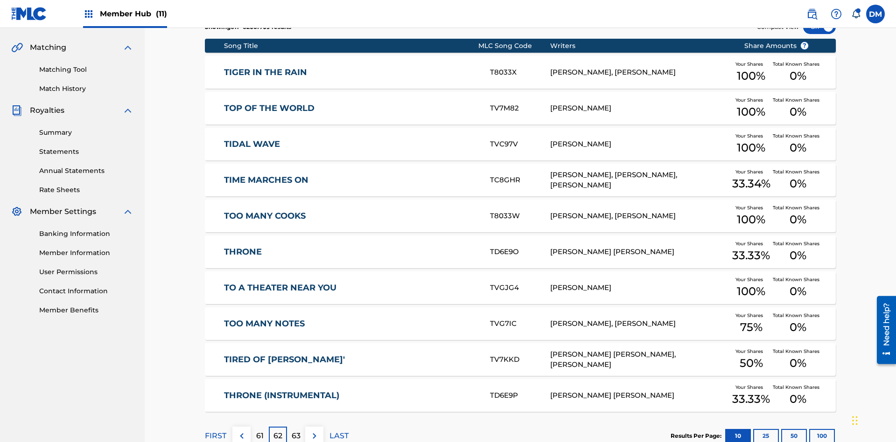
scroll to position [174, 0]
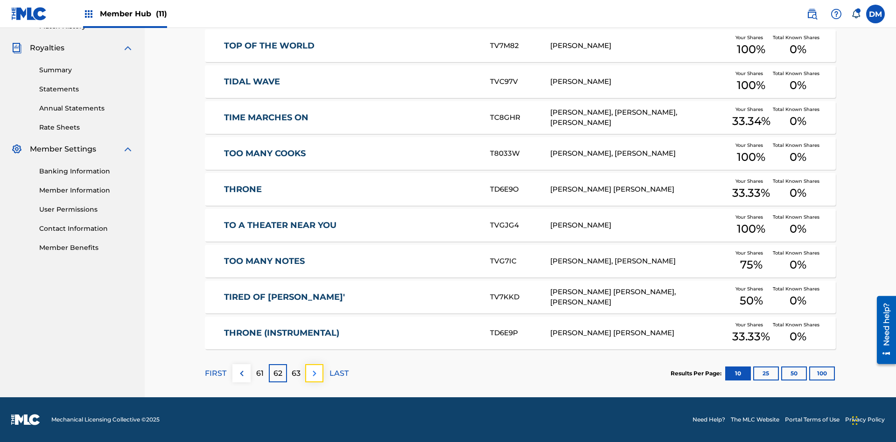
click at [314, 373] on img at bounding box center [314, 373] width 11 height 11
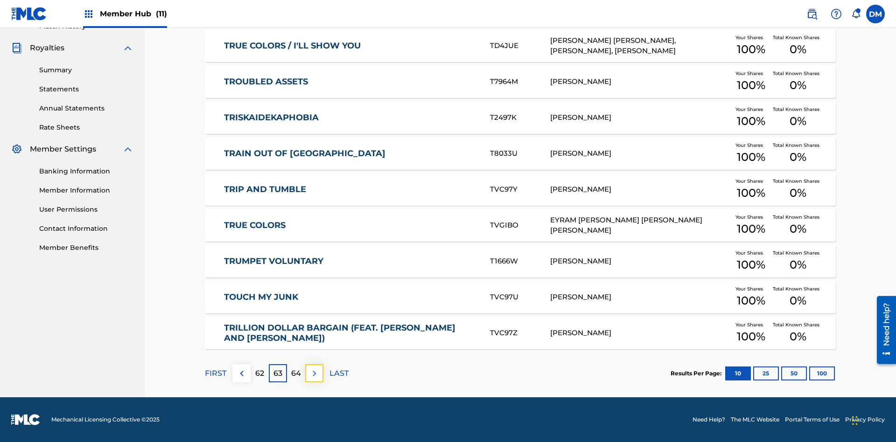
click at [314, 373] on img at bounding box center [314, 373] width 11 height 11
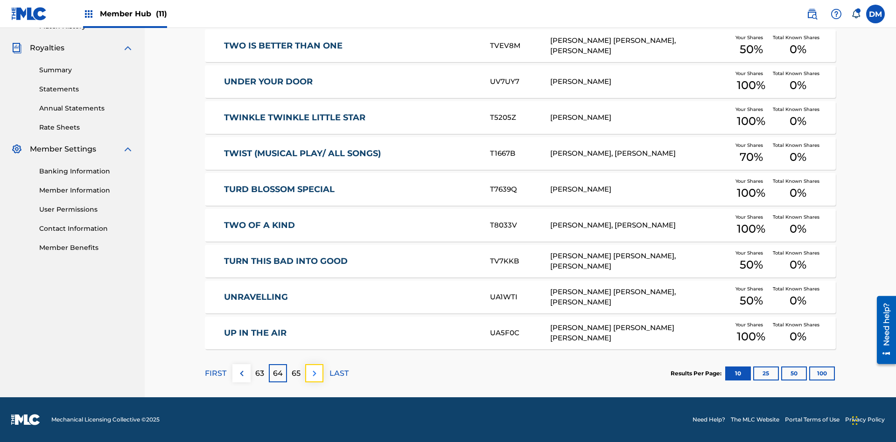
click at [314, 373] on img at bounding box center [314, 373] width 11 height 11
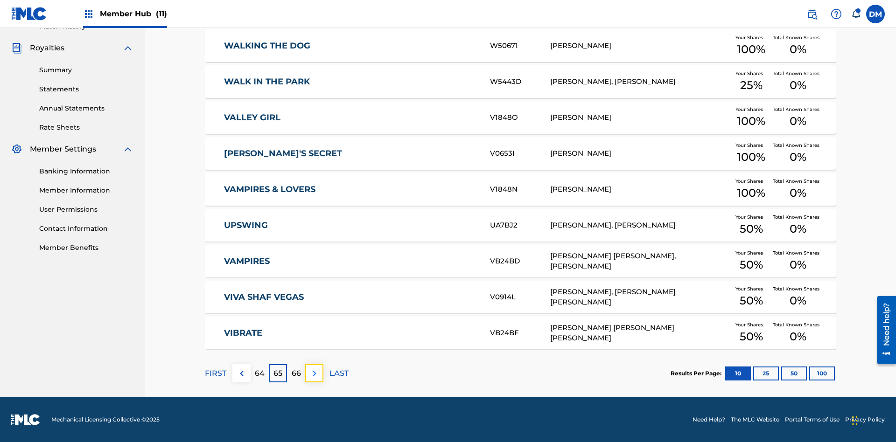
click at [314, 373] on img at bounding box center [314, 373] width 11 height 11
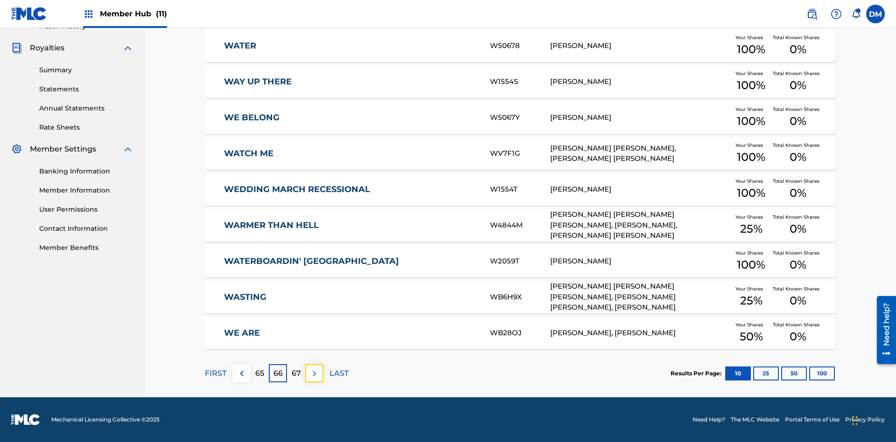
click at [314, 373] on img at bounding box center [314, 373] width 11 height 11
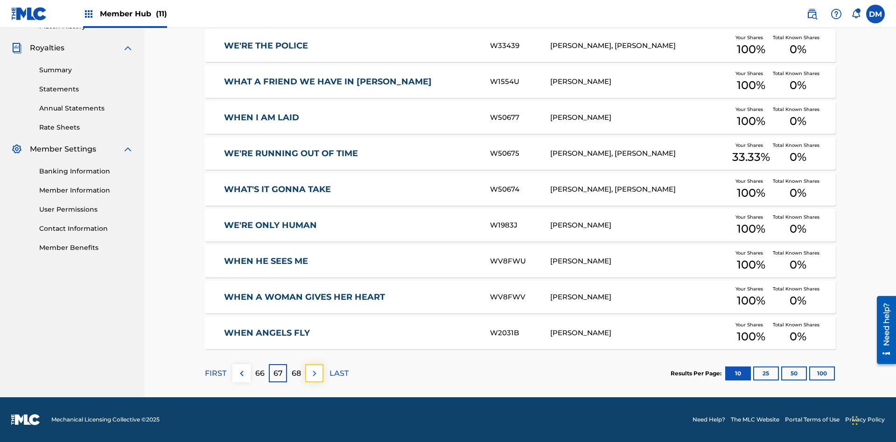
click at [314, 373] on img at bounding box center [314, 373] width 11 height 11
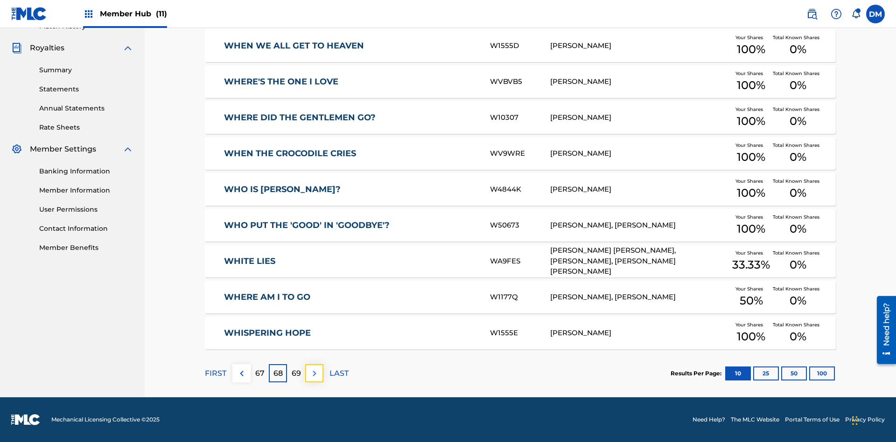
click at [314, 373] on img at bounding box center [314, 373] width 11 height 11
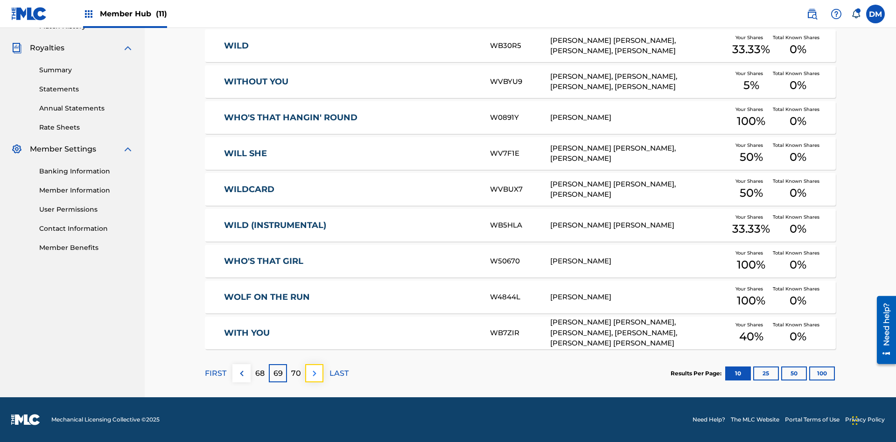
click at [314, 373] on img at bounding box center [314, 373] width 11 height 11
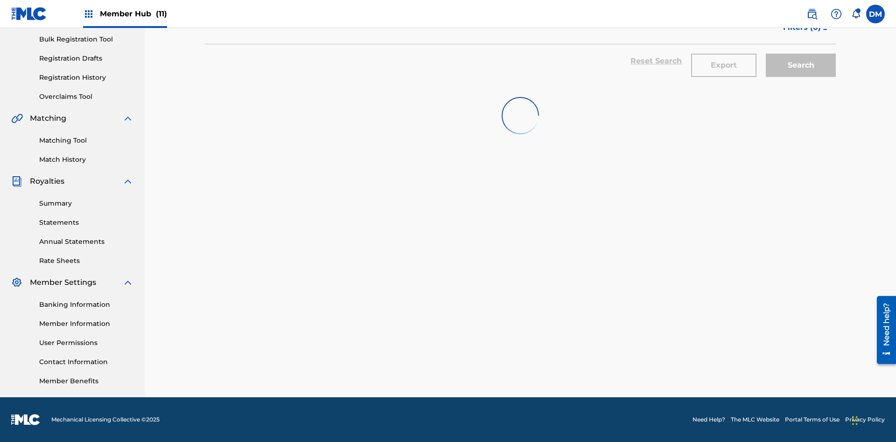
scroll to position [136, 0]
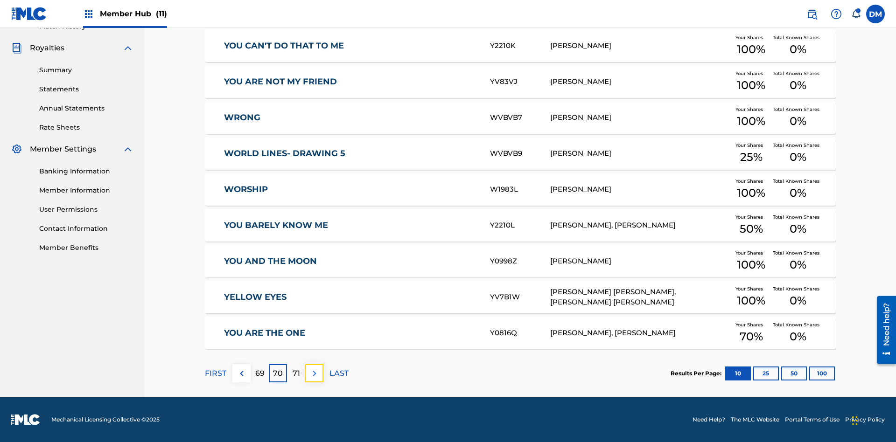
click at [314, 373] on img at bounding box center [314, 373] width 11 height 11
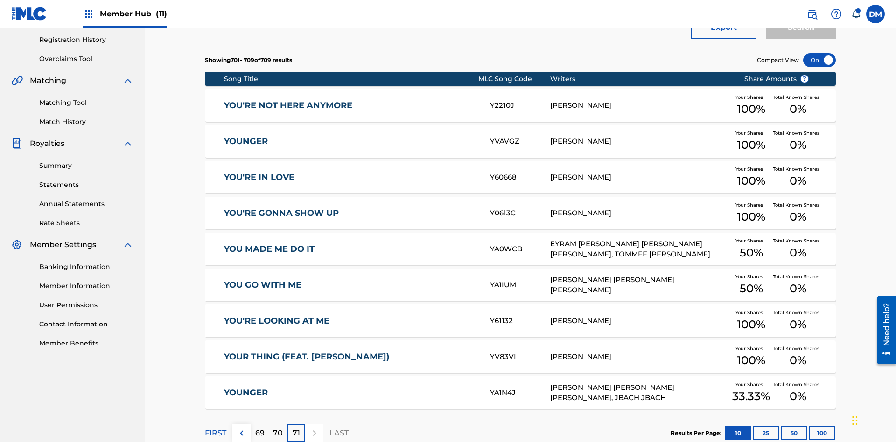
scroll to position [207, 0]
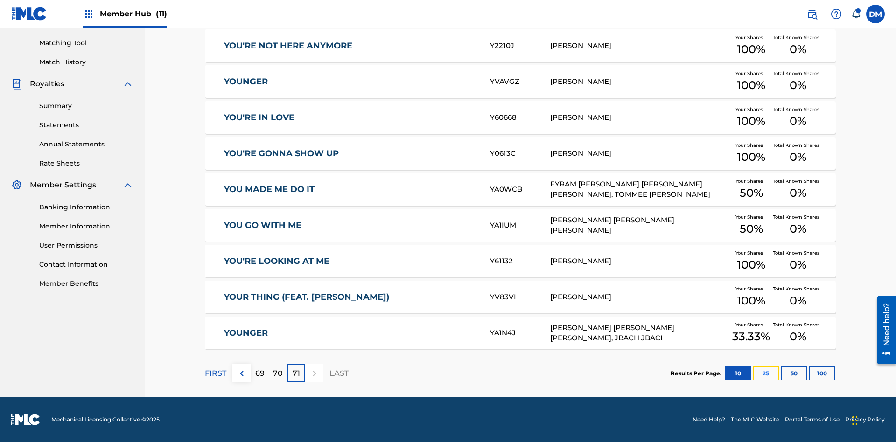
click at [753, 373] on button "25" at bounding box center [766, 374] width 26 height 14
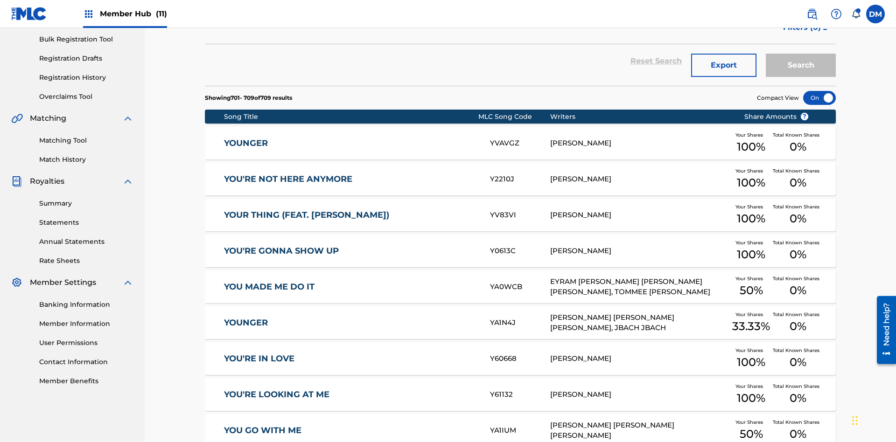
scroll to position [136, 0]
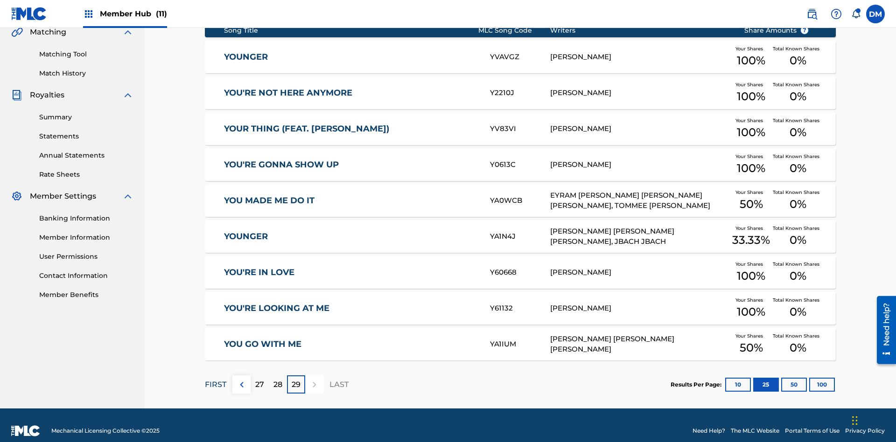
click at [215, 379] on p "FIRST" at bounding box center [215, 384] width 21 height 11
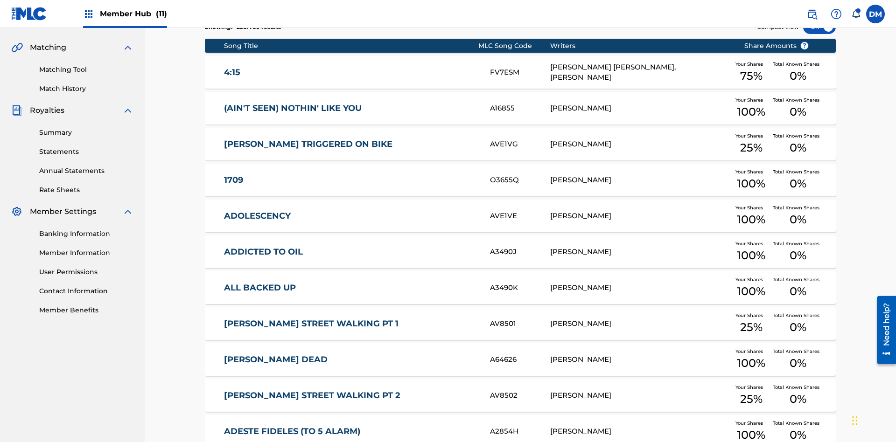
scroll to position [174, 0]
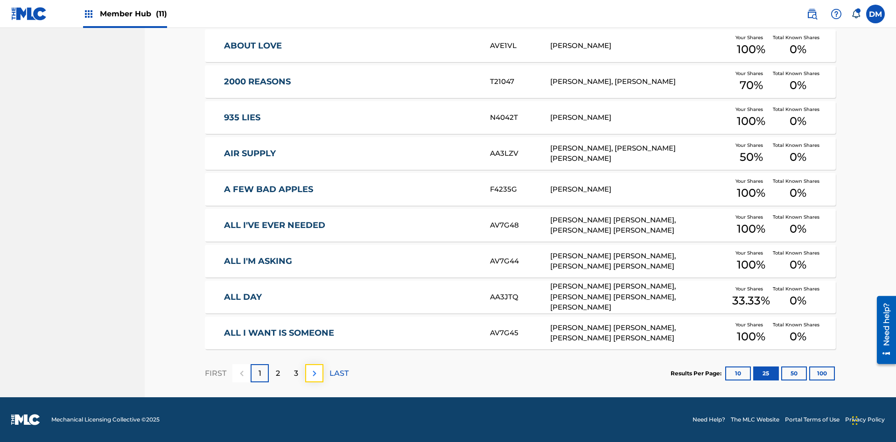
click at [314, 373] on img at bounding box center [314, 373] width 11 height 11
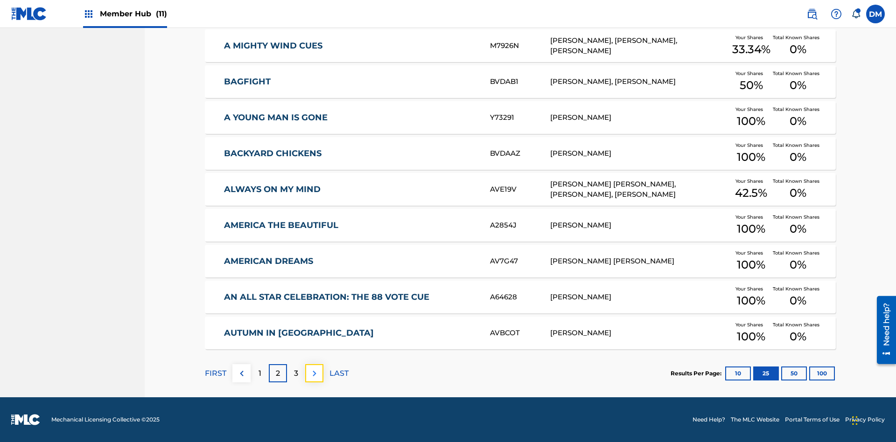
click at [314, 373] on img at bounding box center [314, 373] width 11 height 11
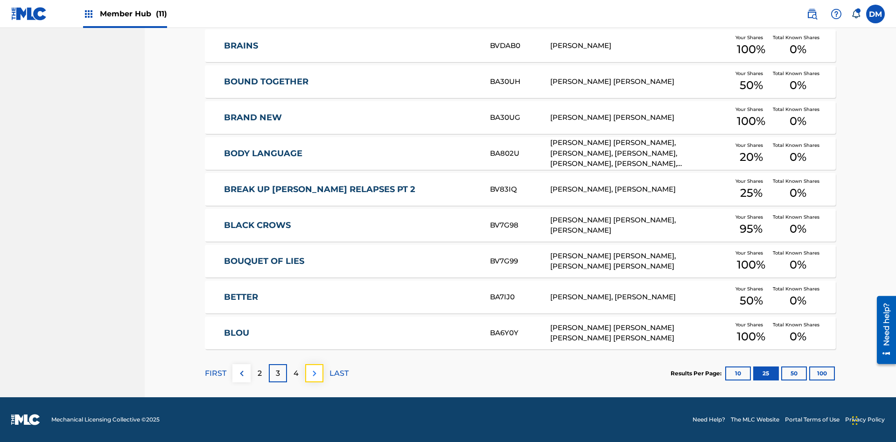
click at [314, 373] on img at bounding box center [314, 373] width 11 height 11
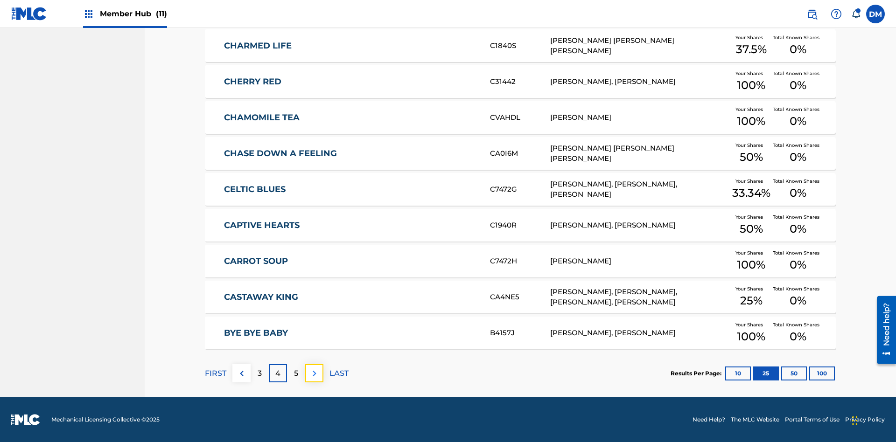
click at [314, 373] on img at bounding box center [314, 373] width 11 height 11
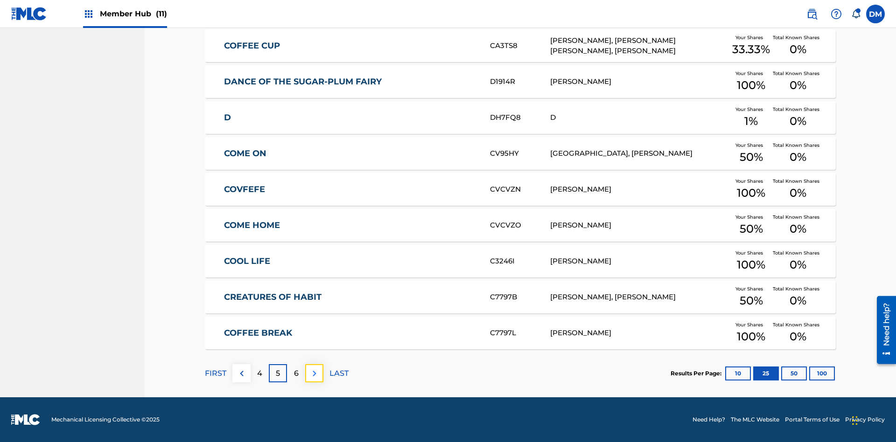
click at [314, 373] on img at bounding box center [314, 373] width 11 height 11
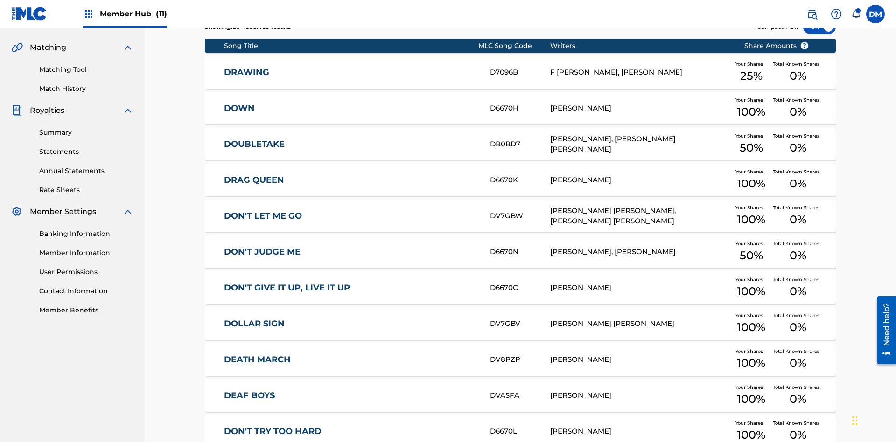
scroll to position [136, 0]
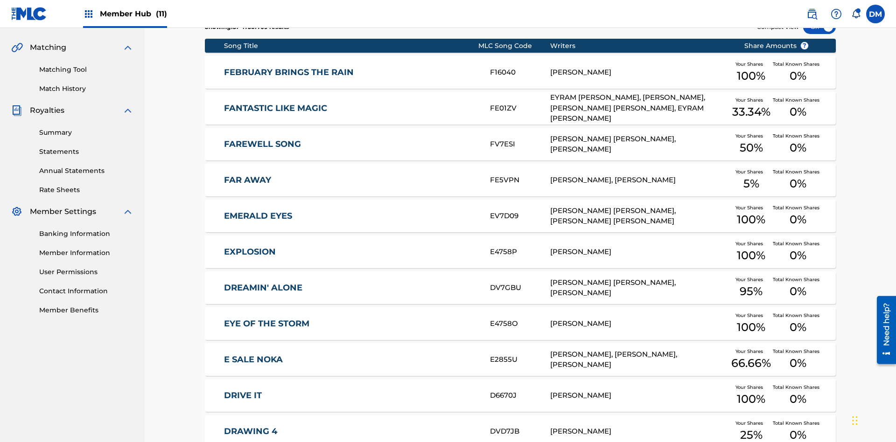
scroll to position [174, 0]
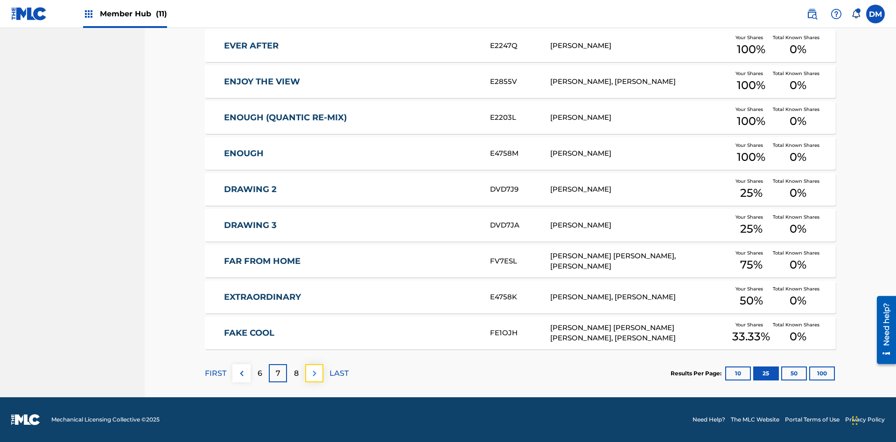
click at [314, 373] on img at bounding box center [314, 373] width 11 height 11
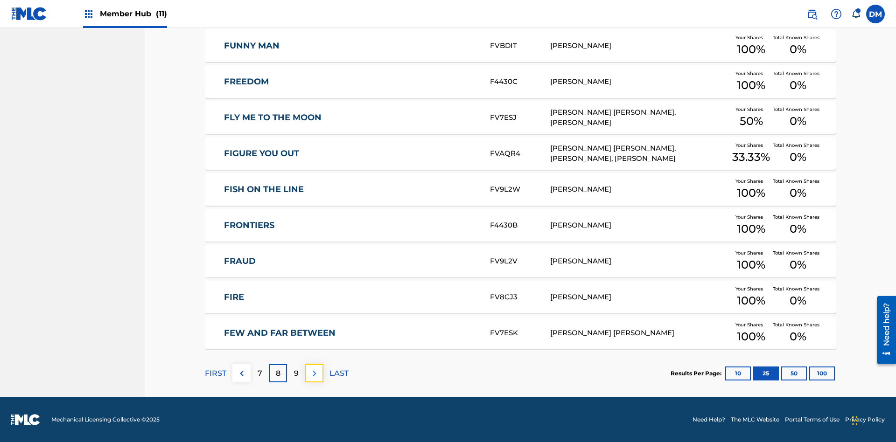
click at [314, 373] on img at bounding box center [314, 373] width 11 height 11
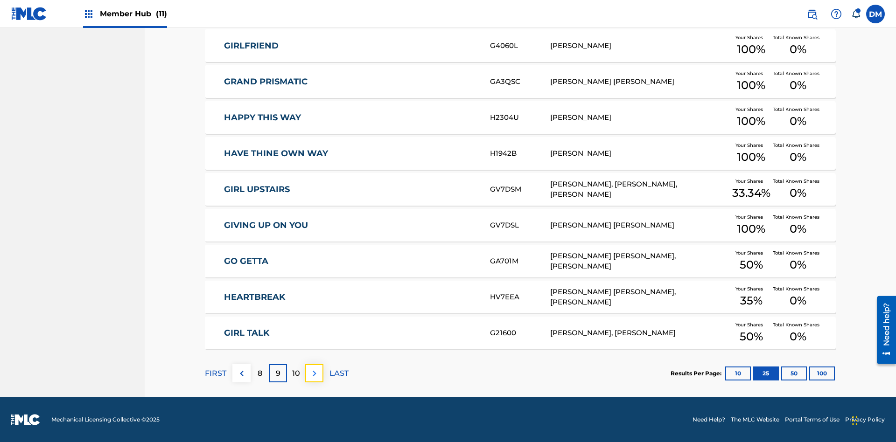
click at [314, 373] on img at bounding box center [314, 373] width 11 height 11
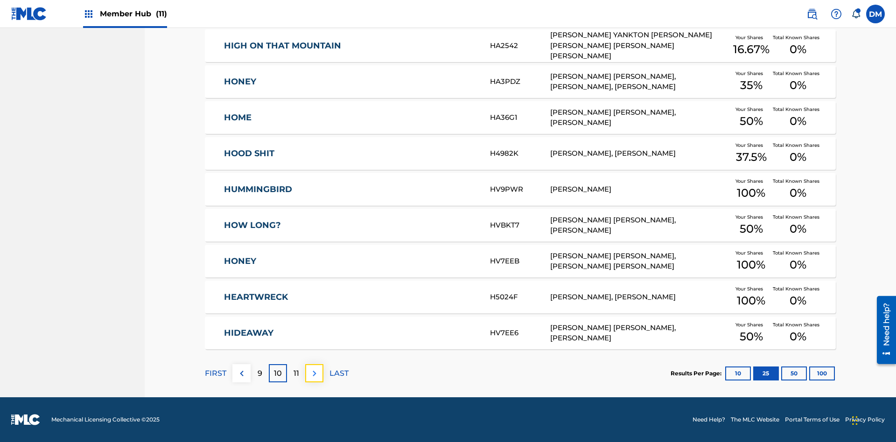
click at [314, 373] on img at bounding box center [314, 373] width 11 height 11
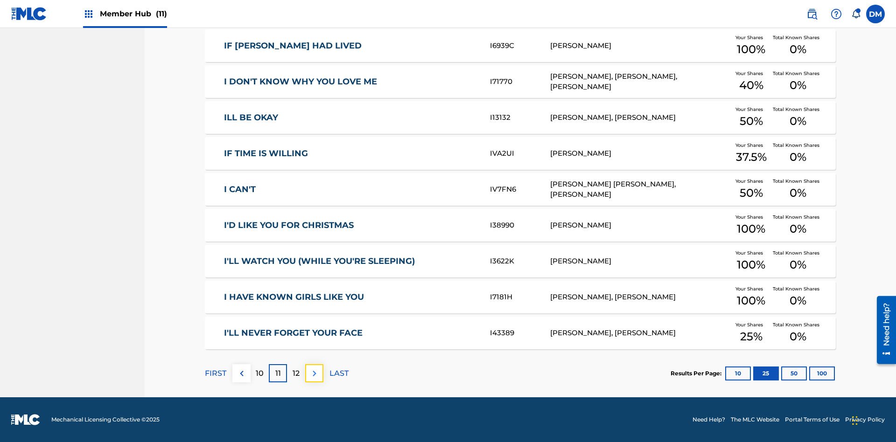
click at [314, 373] on img at bounding box center [314, 373] width 11 height 11
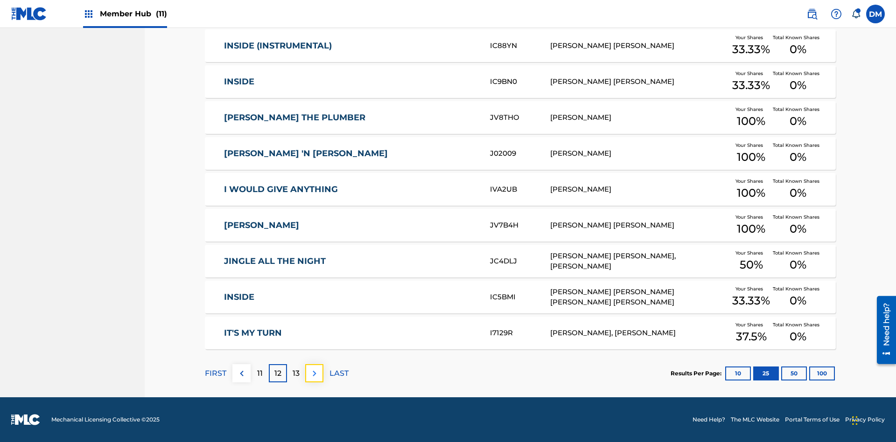
click at [314, 373] on img at bounding box center [314, 373] width 11 height 11
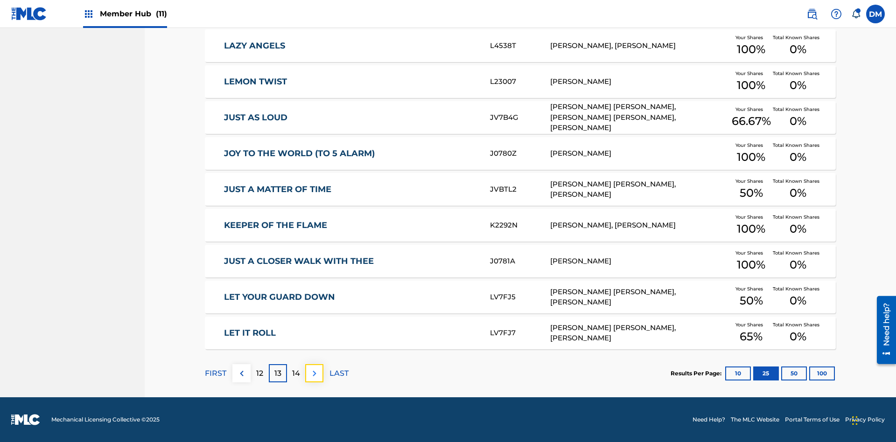
click at [314, 373] on img at bounding box center [314, 373] width 11 height 11
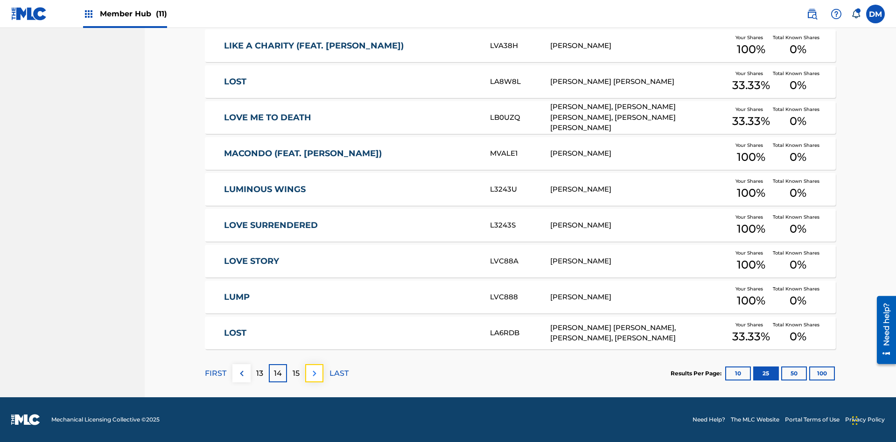
click at [314, 373] on img at bounding box center [314, 373] width 11 height 11
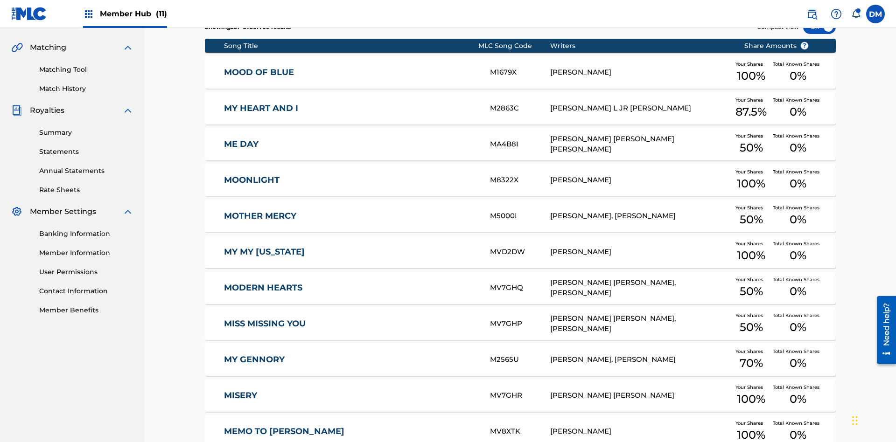
scroll to position [136, 0]
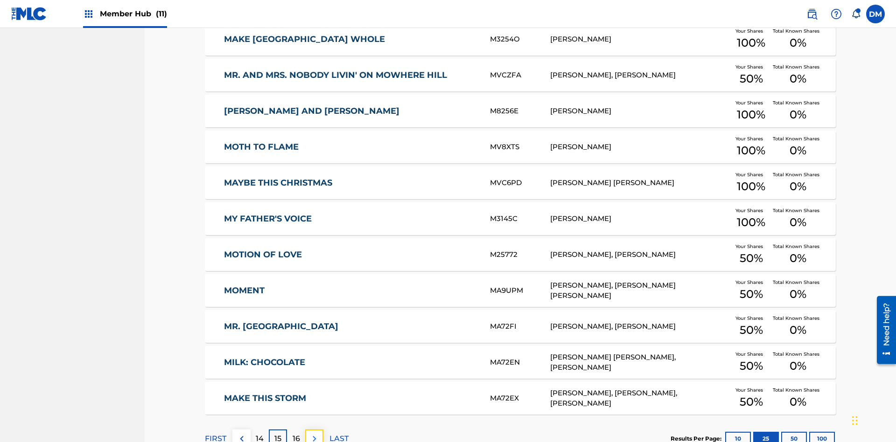
click at [314, 433] on img at bounding box center [314, 438] width 11 height 11
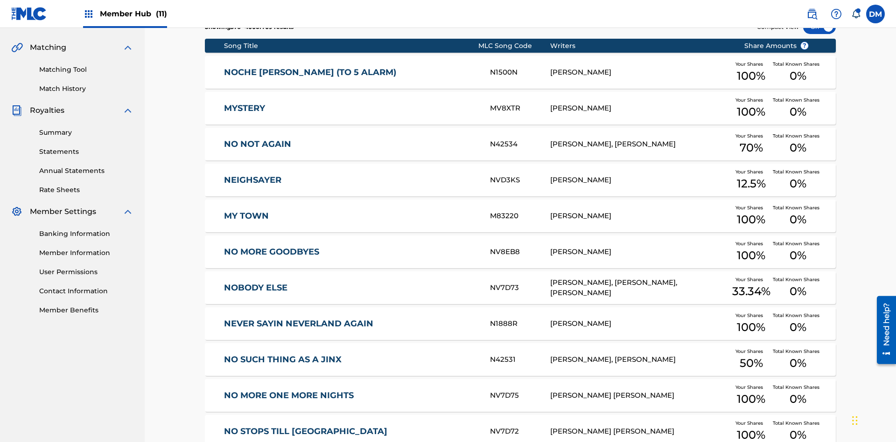
scroll to position [174, 0]
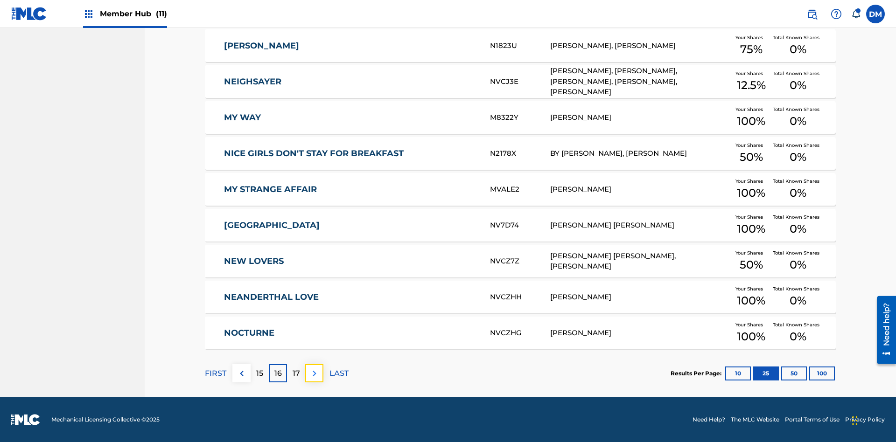
click at [314, 373] on img at bounding box center [314, 373] width 11 height 11
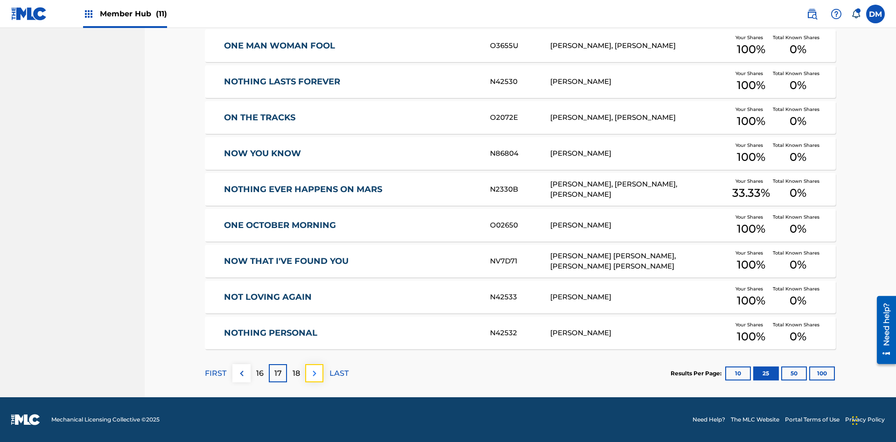
click at [314, 373] on img at bounding box center [314, 373] width 11 height 11
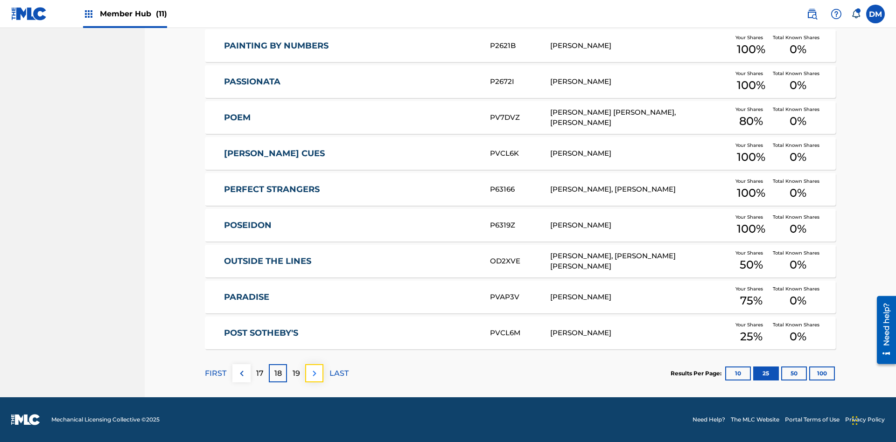
click at [314, 373] on img at bounding box center [314, 373] width 11 height 11
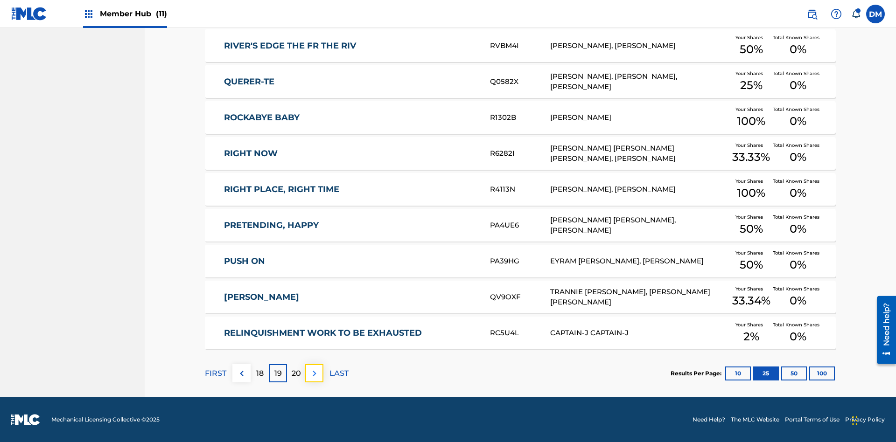
click at [314, 373] on img at bounding box center [314, 373] width 11 height 11
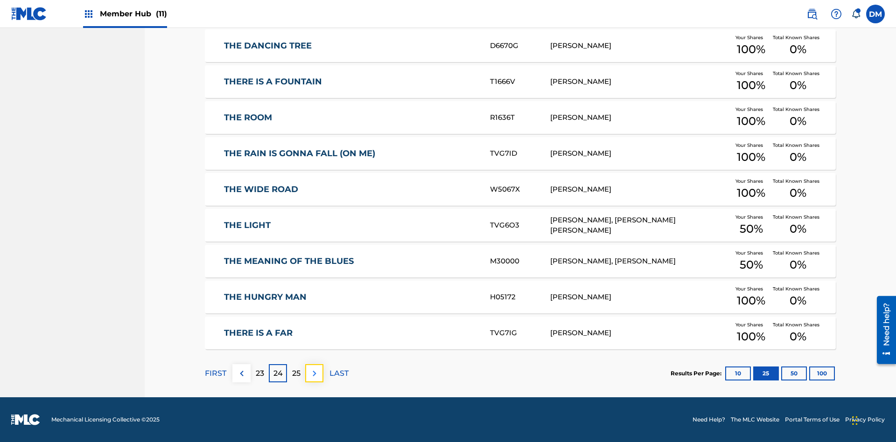
click at [314, 373] on img at bounding box center [314, 373] width 11 height 11
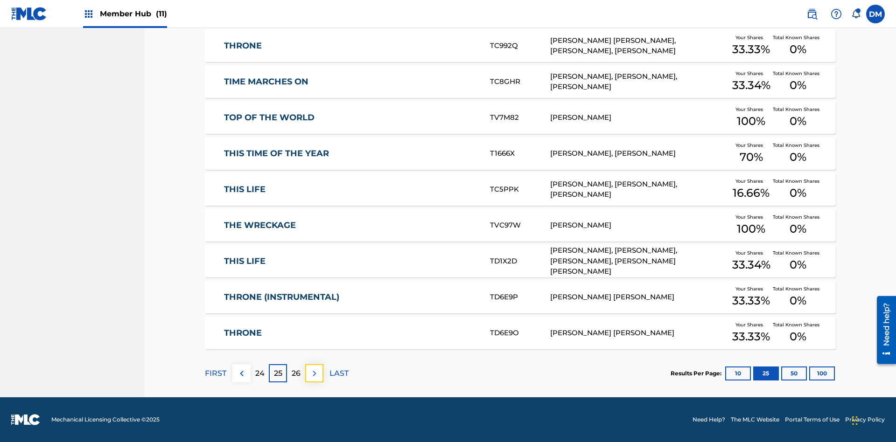
click at [314, 373] on img at bounding box center [314, 373] width 11 height 11
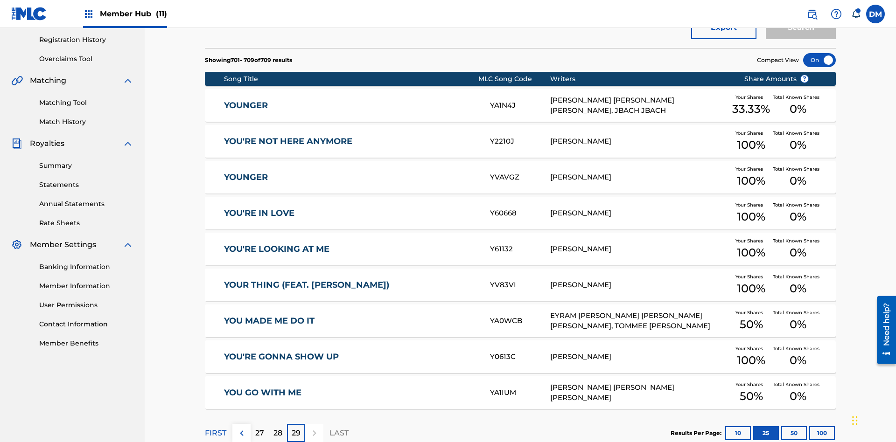
scroll to position [207, 0]
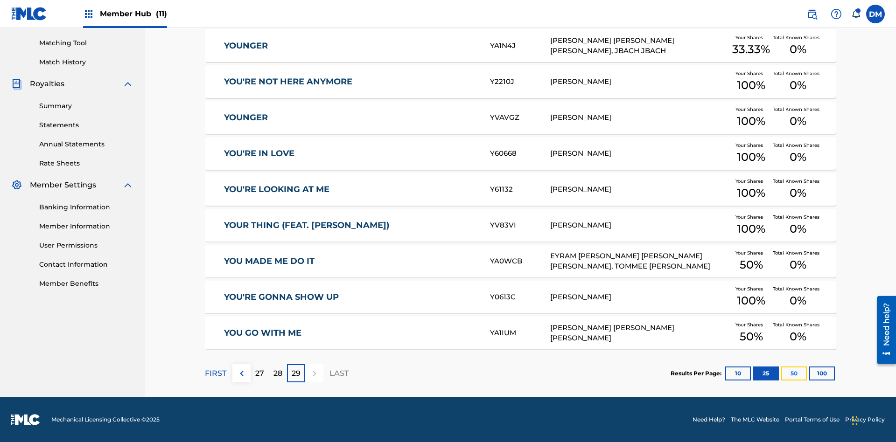
click at [781, 373] on button "50" at bounding box center [794, 374] width 26 height 14
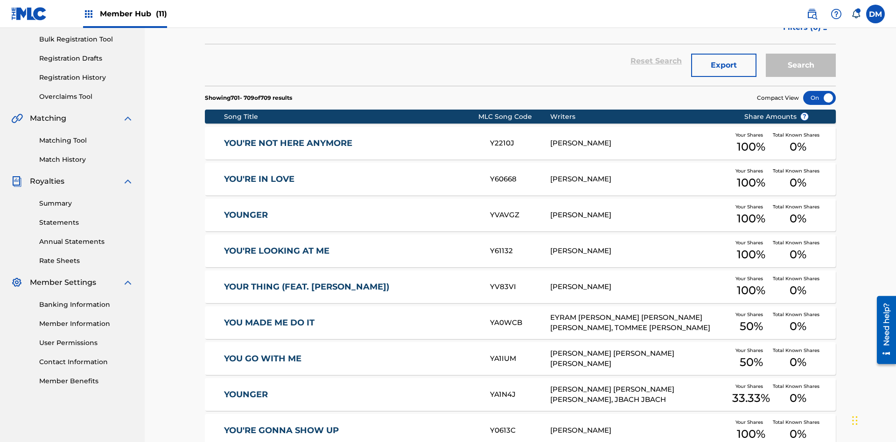
scroll to position [136, 0]
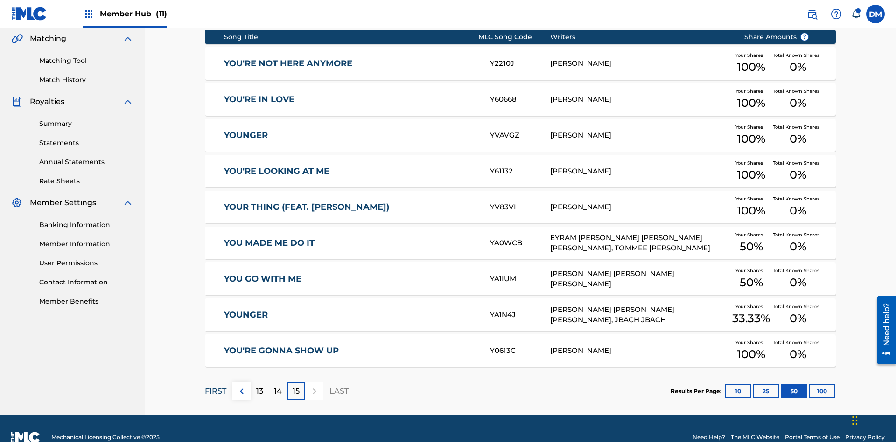
click at [215, 386] on p "FIRST" at bounding box center [215, 391] width 21 height 11
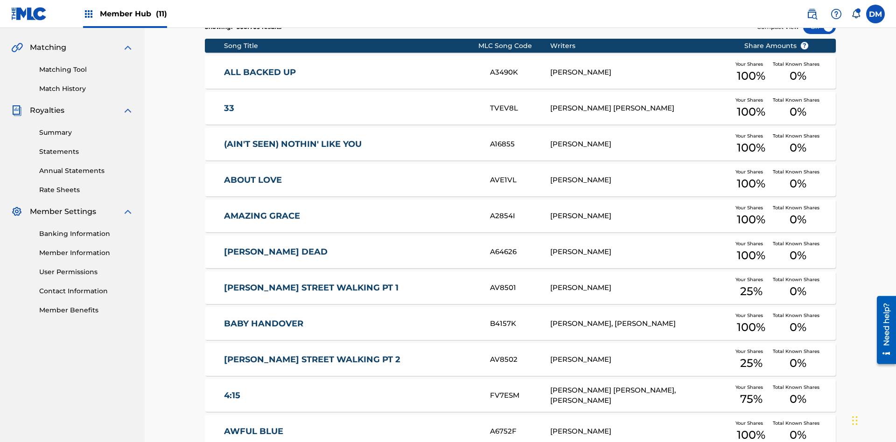
scroll to position [174, 0]
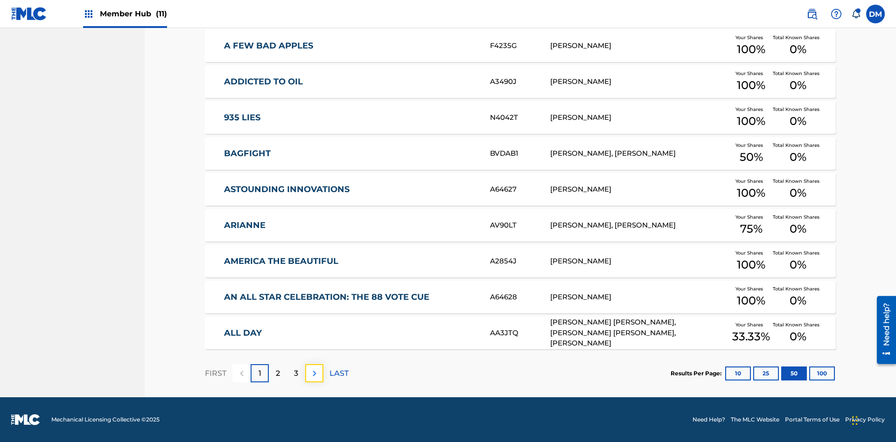
click at [314, 373] on img at bounding box center [314, 373] width 11 height 11
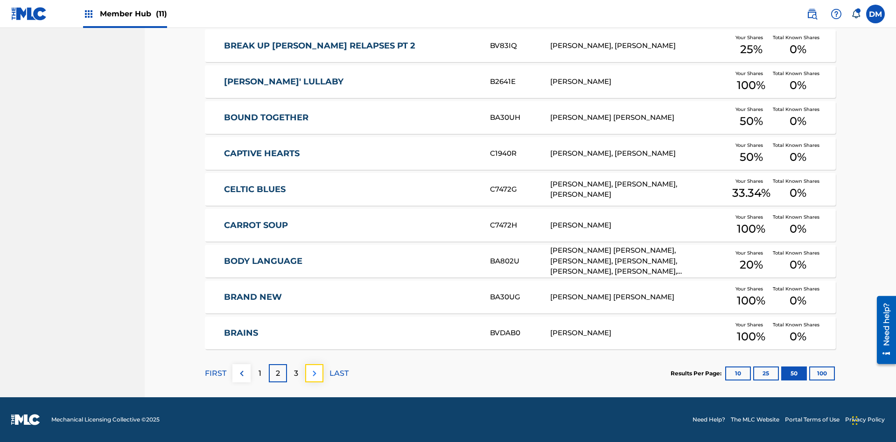
click at [314, 373] on img at bounding box center [314, 373] width 11 height 11
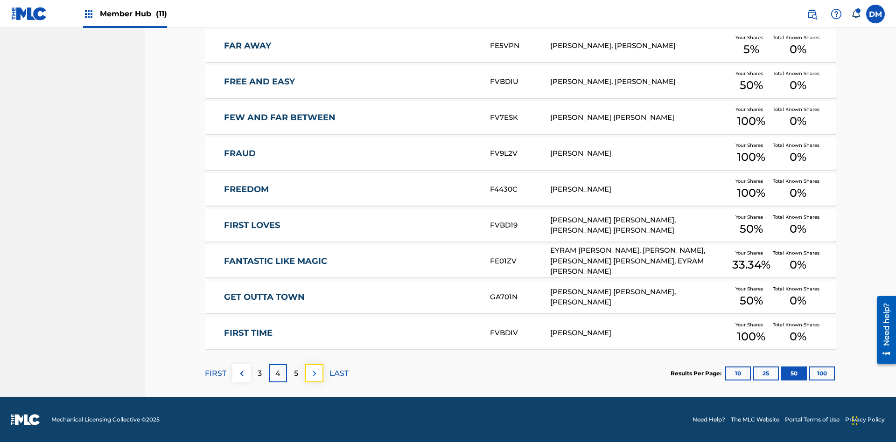
click at [314, 373] on img at bounding box center [314, 373] width 11 height 11
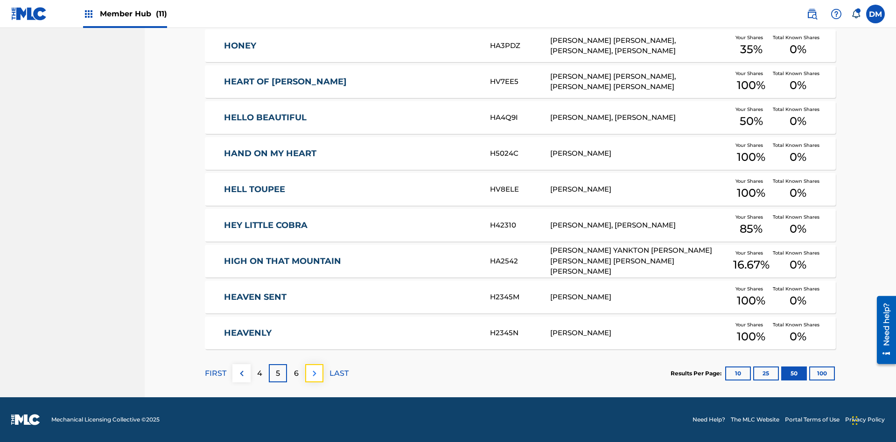
click at [314, 373] on img at bounding box center [314, 373] width 11 height 11
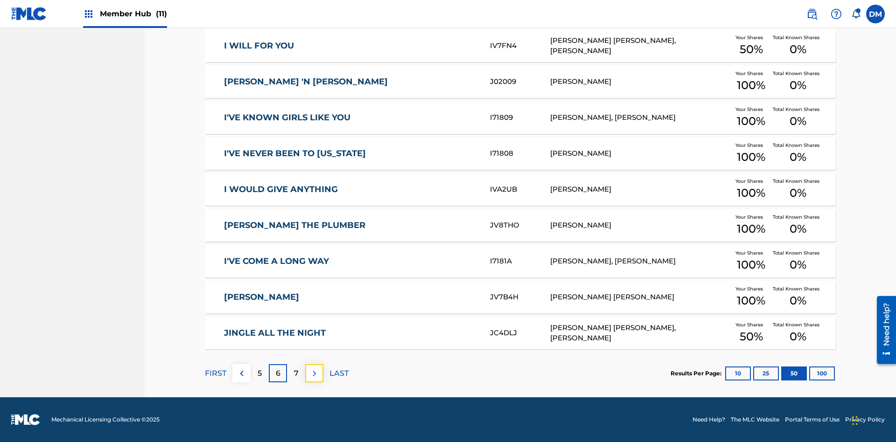
click at [314, 373] on img at bounding box center [314, 373] width 11 height 11
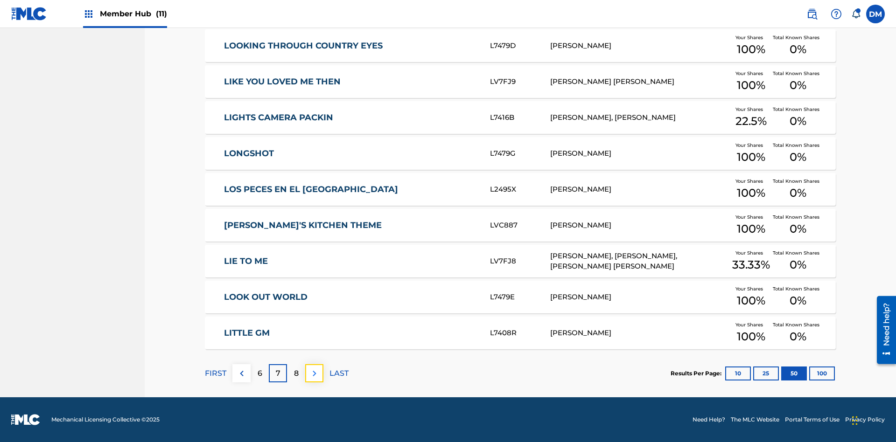
click at [314, 373] on img at bounding box center [314, 373] width 11 height 11
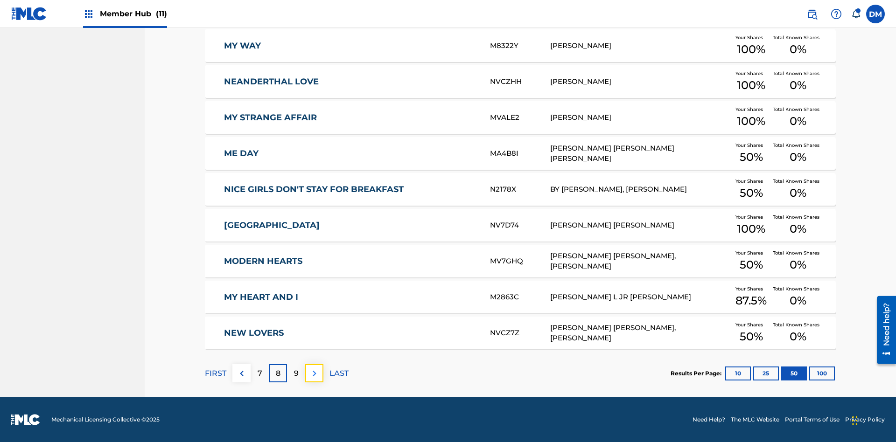
click at [314, 373] on img at bounding box center [314, 373] width 11 height 11
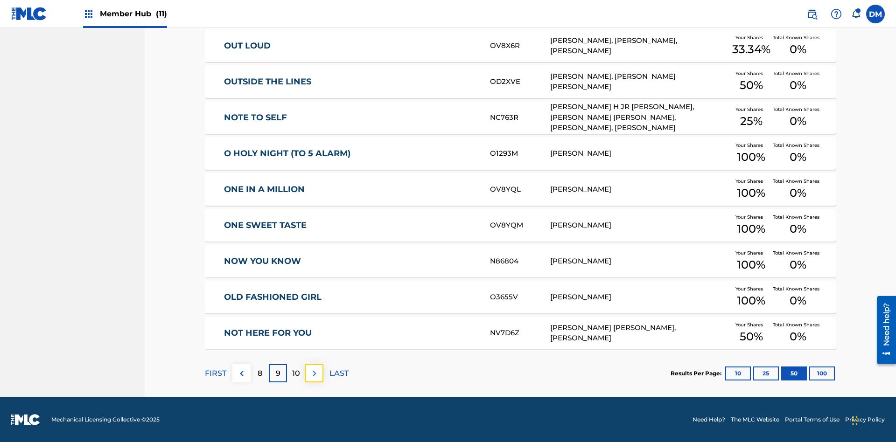
click at [314, 373] on img at bounding box center [314, 373] width 11 height 11
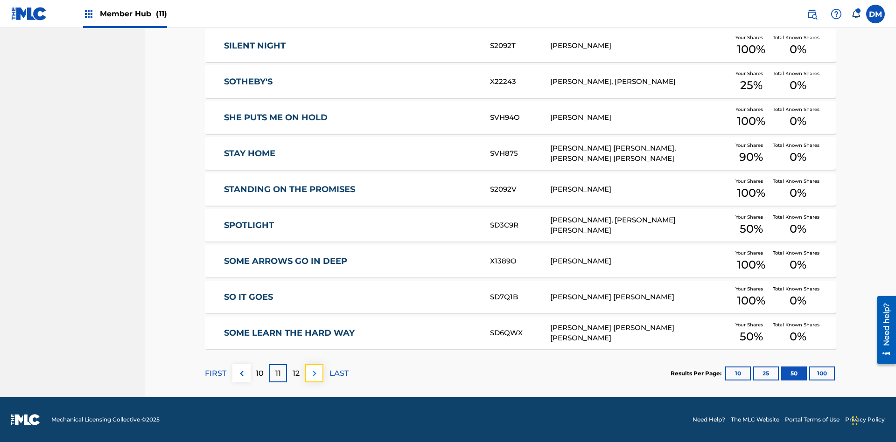
click at [314, 373] on img at bounding box center [314, 373] width 11 height 11
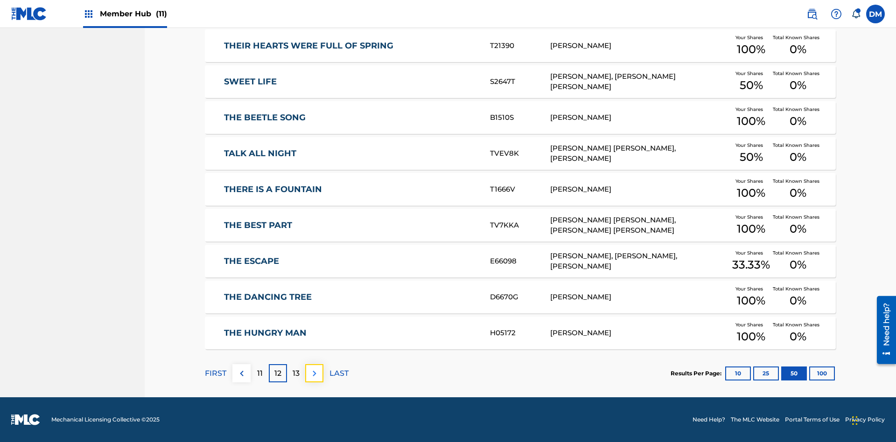
click at [314, 373] on img at bounding box center [314, 373] width 11 height 11
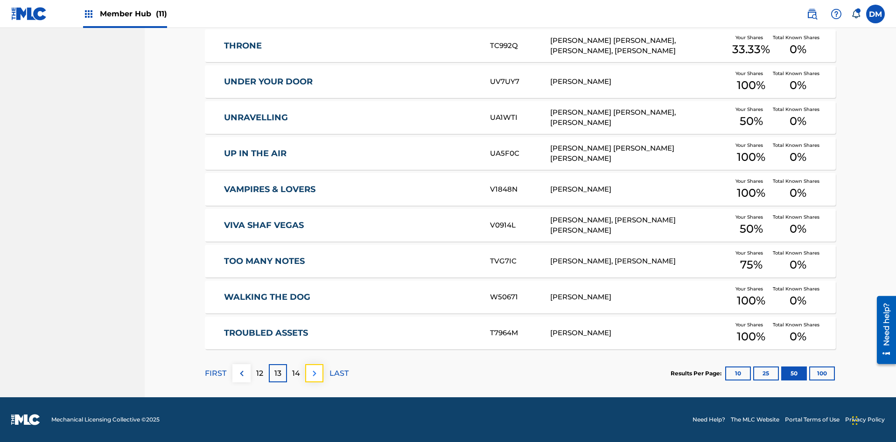
click at [314, 373] on img at bounding box center [314, 373] width 11 height 11
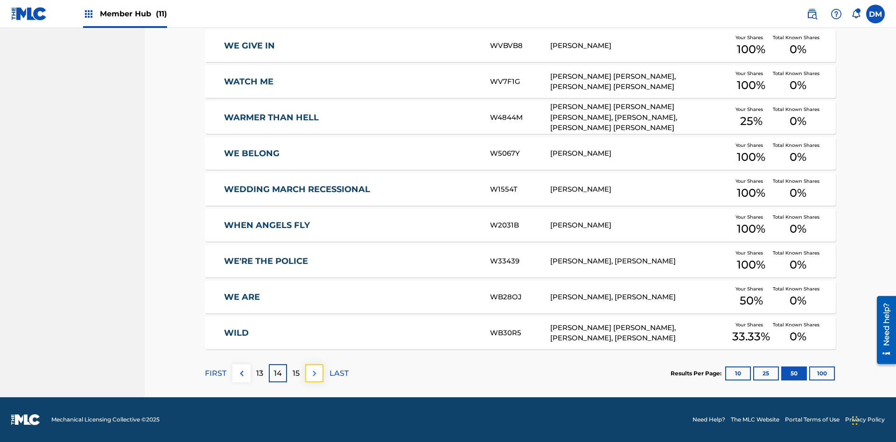
click at [314, 373] on img at bounding box center [314, 373] width 11 height 11
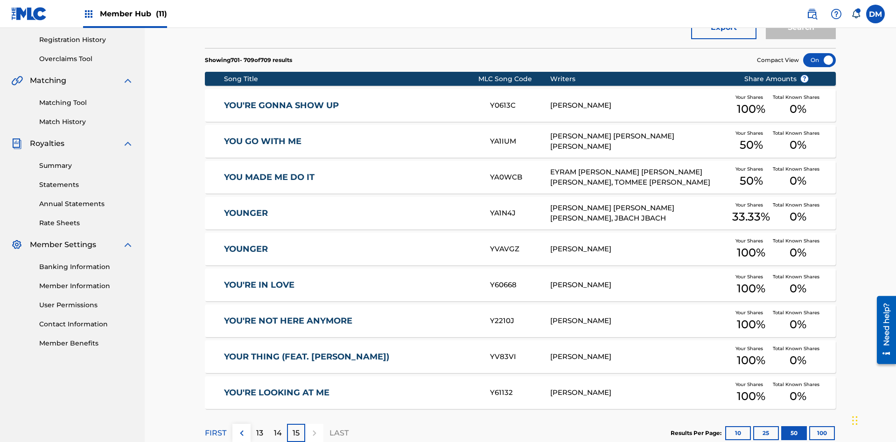
scroll to position [207, 0]
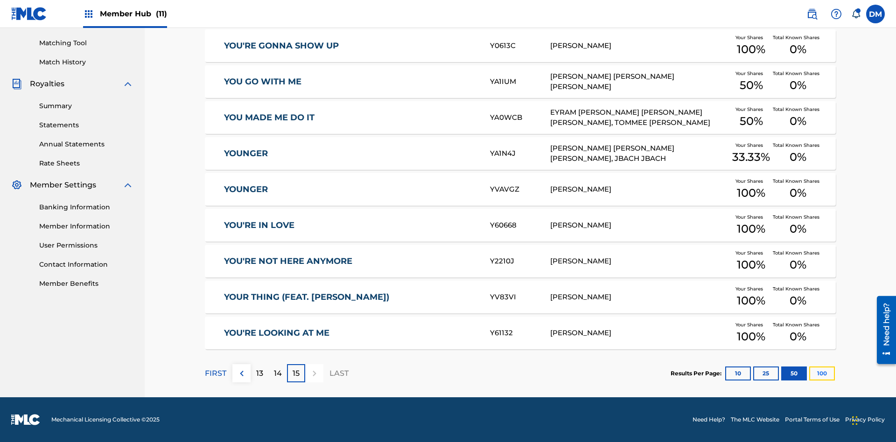
click at [809, 373] on button "100" at bounding box center [822, 374] width 26 height 14
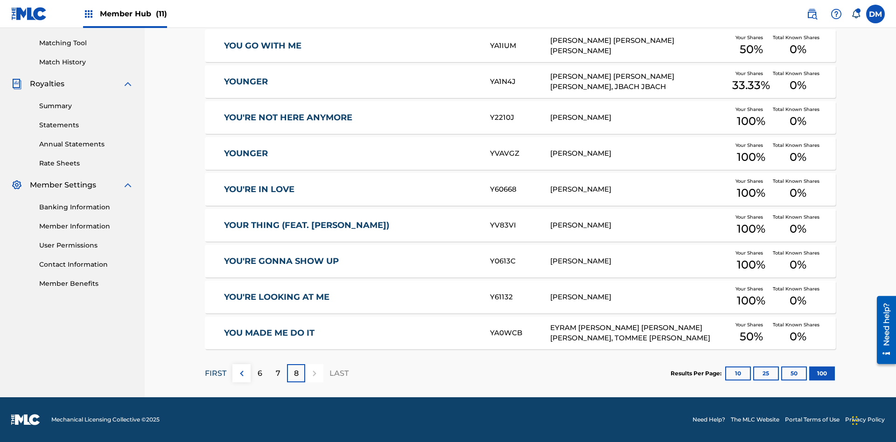
click at [215, 373] on p "FIRST" at bounding box center [215, 373] width 21 height 11
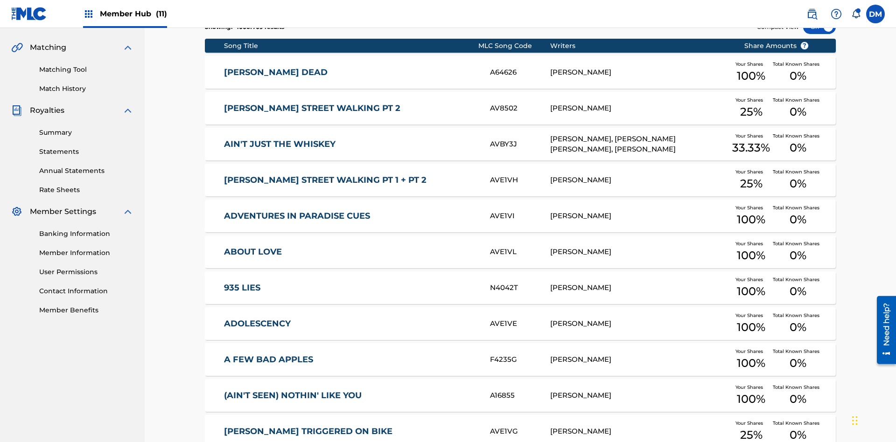
scroll to position [174, 0]
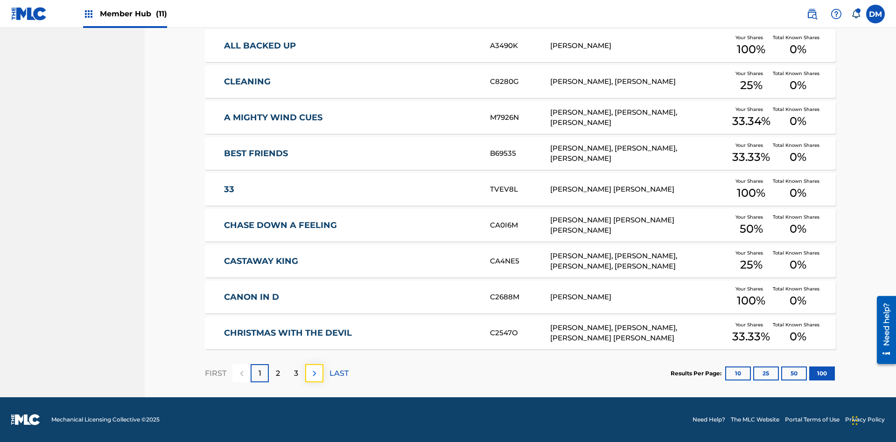
click at [314, 373] on img at bounding box center [314, 373] width 11 height 11
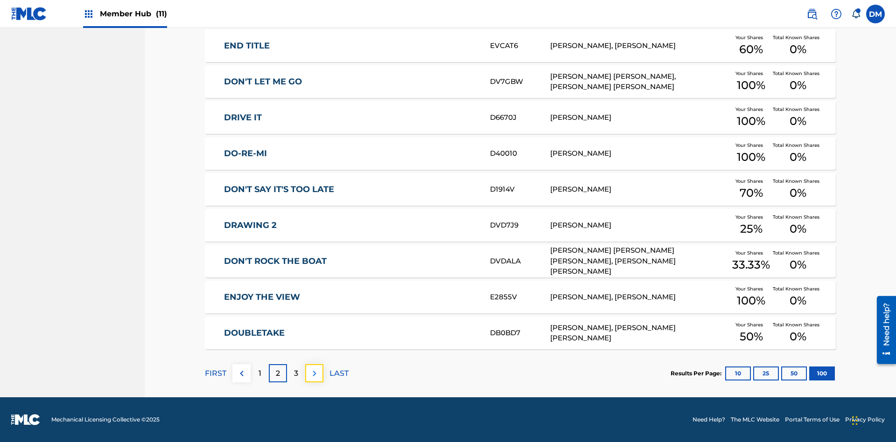
click at [314, 373] on img at bounding box center [314, 373] width 11 height 11
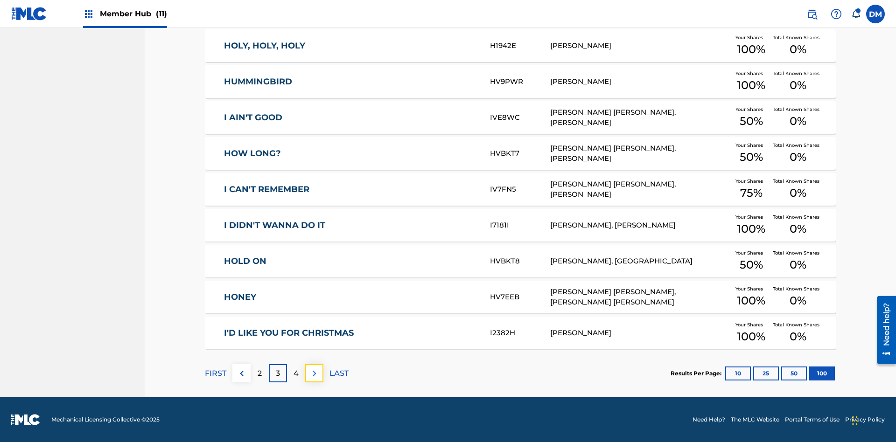
click at [314, 373] on img at bounding box center [314, 373] width 11 height 11
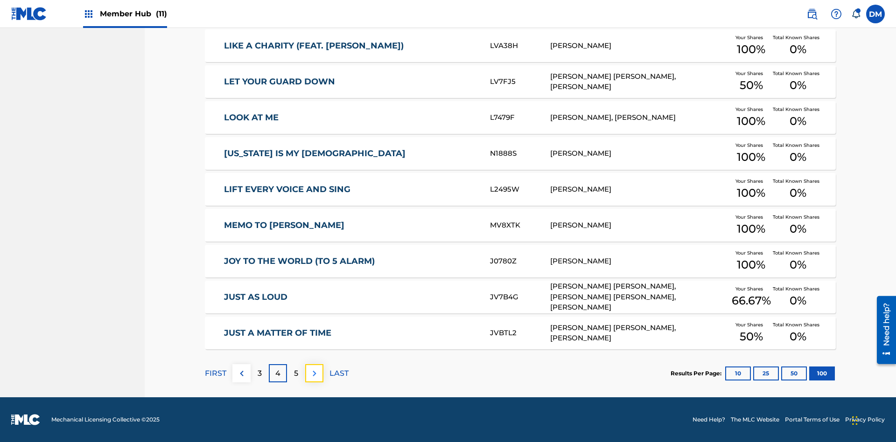
click at [314, 373] on img at bounding box center [314, 373] width 11 height 11
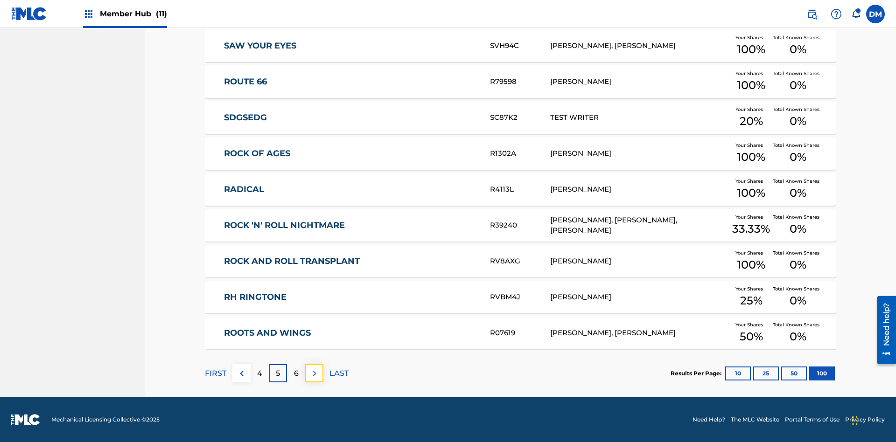
click at [314, 373] on img at bounding box center [314, 373] width 11 height 11
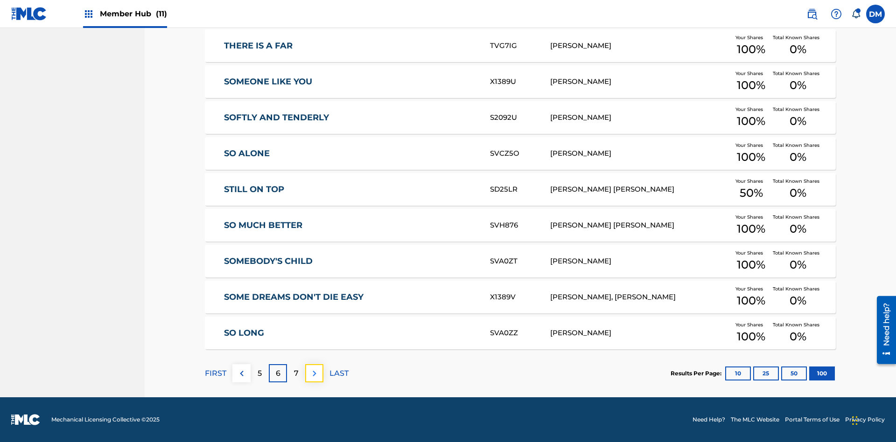
click at [314, 373] on img at bounding box center [314, 373] width 11 height 11
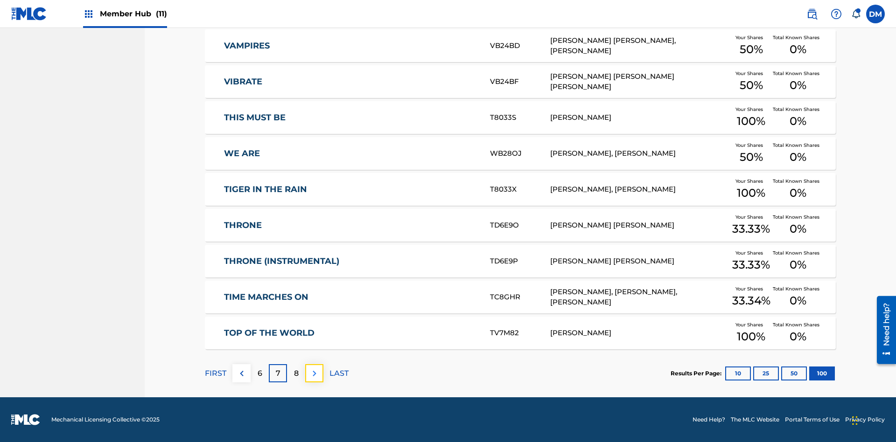
click at [314, 373] on img at bounding box center [314, 373] width 11 height 11
